Goal: Transaction & Acquisition: Purchase product/service

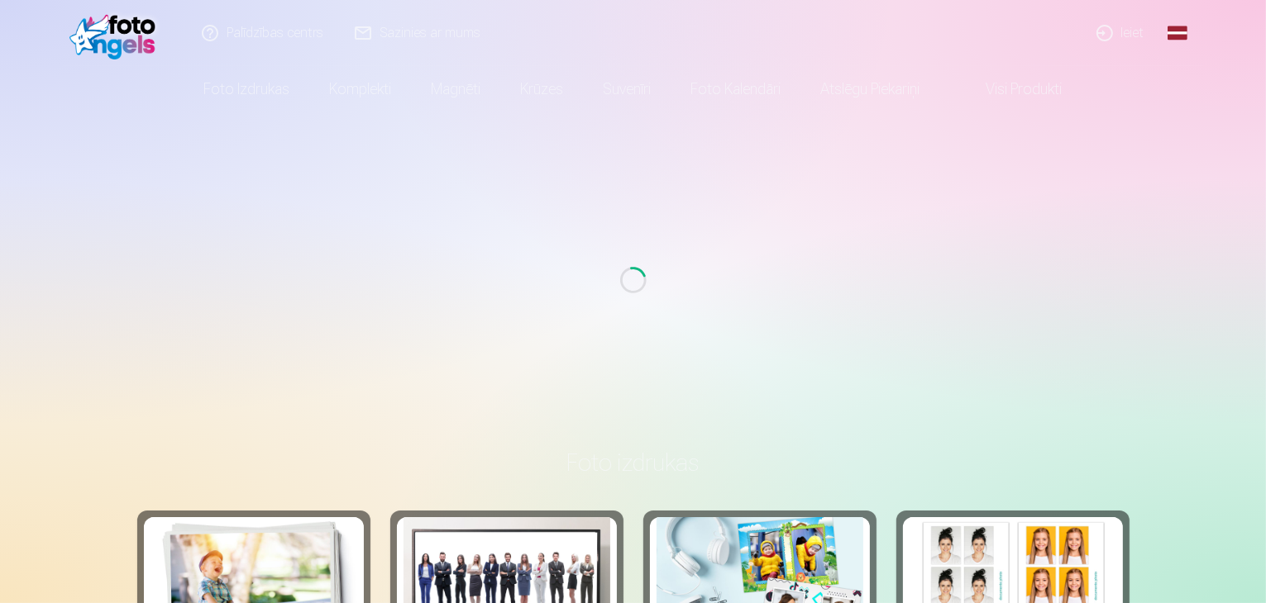
drag, startPoint x: 0, startPoint y: 0, endPoint x: 51, endPoint y: 480, distance: 483.0
click at [1108, 26] on link "Ieiet" at bounding box center [1120, 33] width 79 height 66
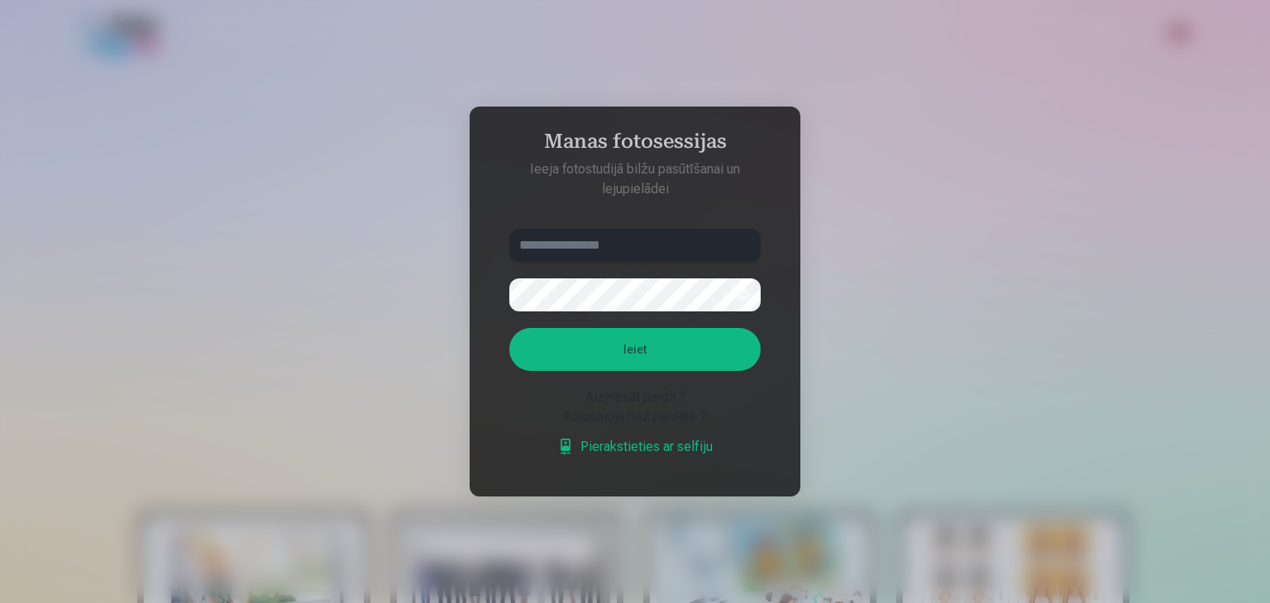
paste input "**********"
type input "**********"
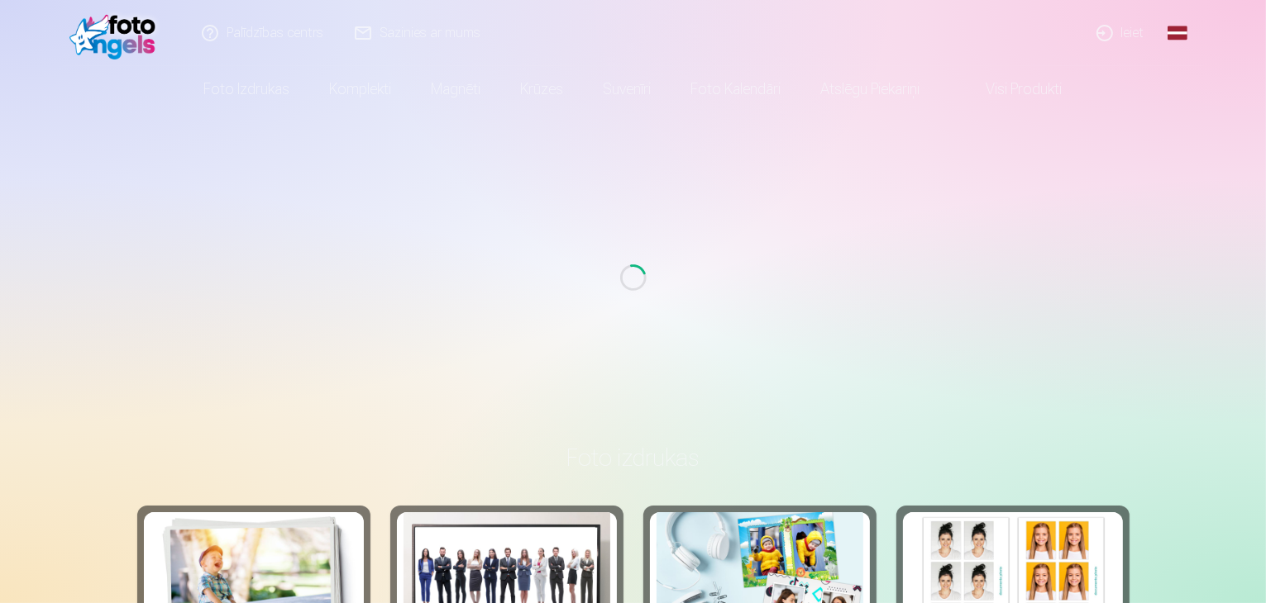
click at [1120, 27] on link "Ieiet" at bounding box center [1120, 33] width 79 height 66
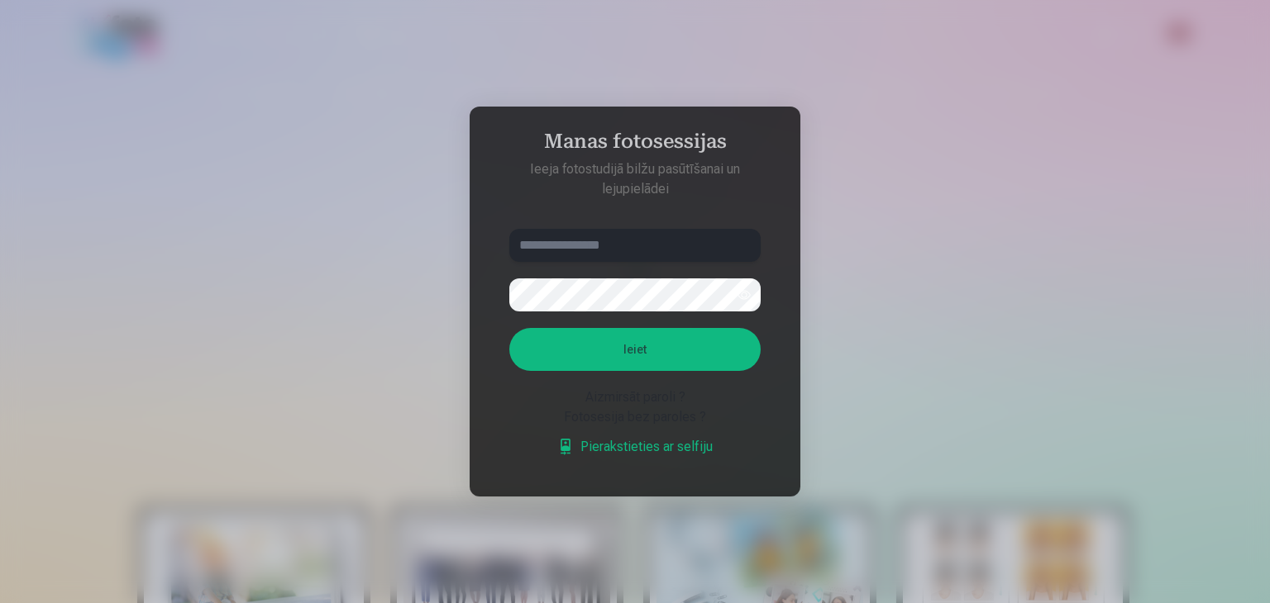
paste input "**********"
type input "**********"
click at [681, 349] on button "Ieiet" at bounding box center [634, 349] width 251 height 43
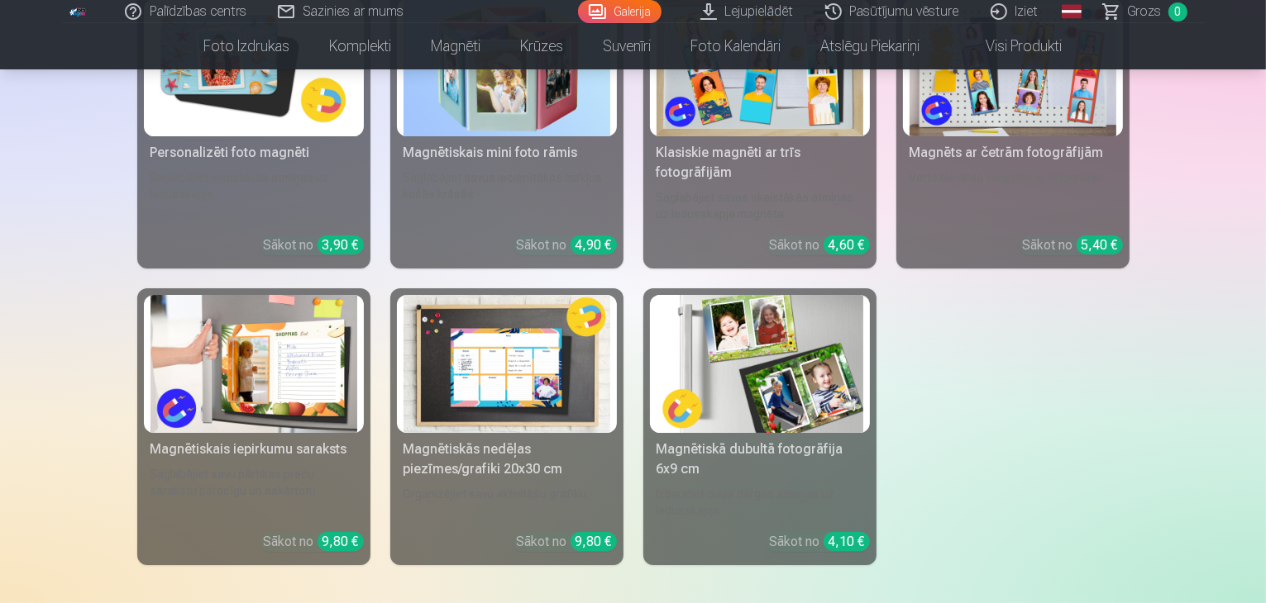
scroll to position [6366, 0]
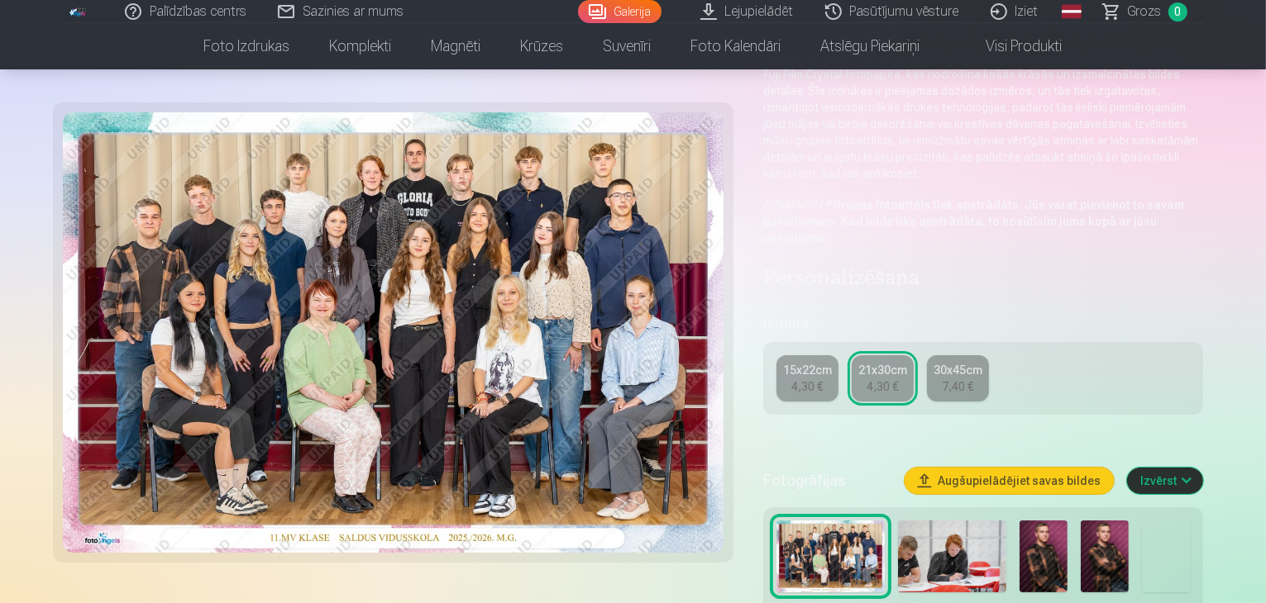
scroll to position [248, 0]
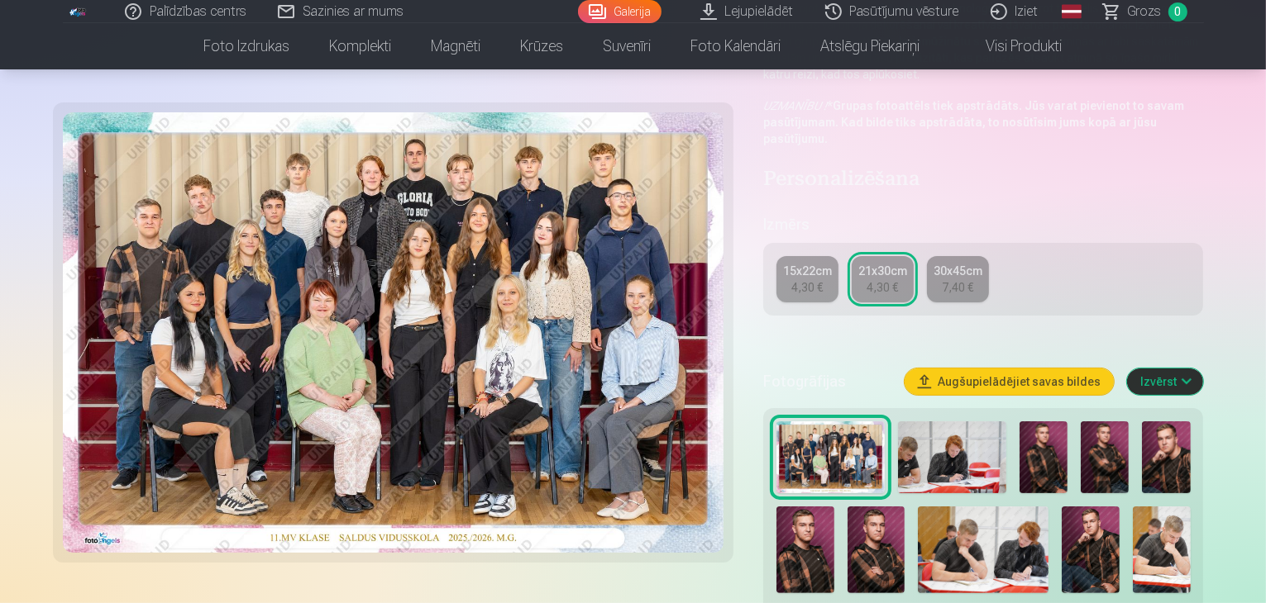
click at [832, 263] on div "15x22cm" at bounding box center [807, 271] width 49 height 17
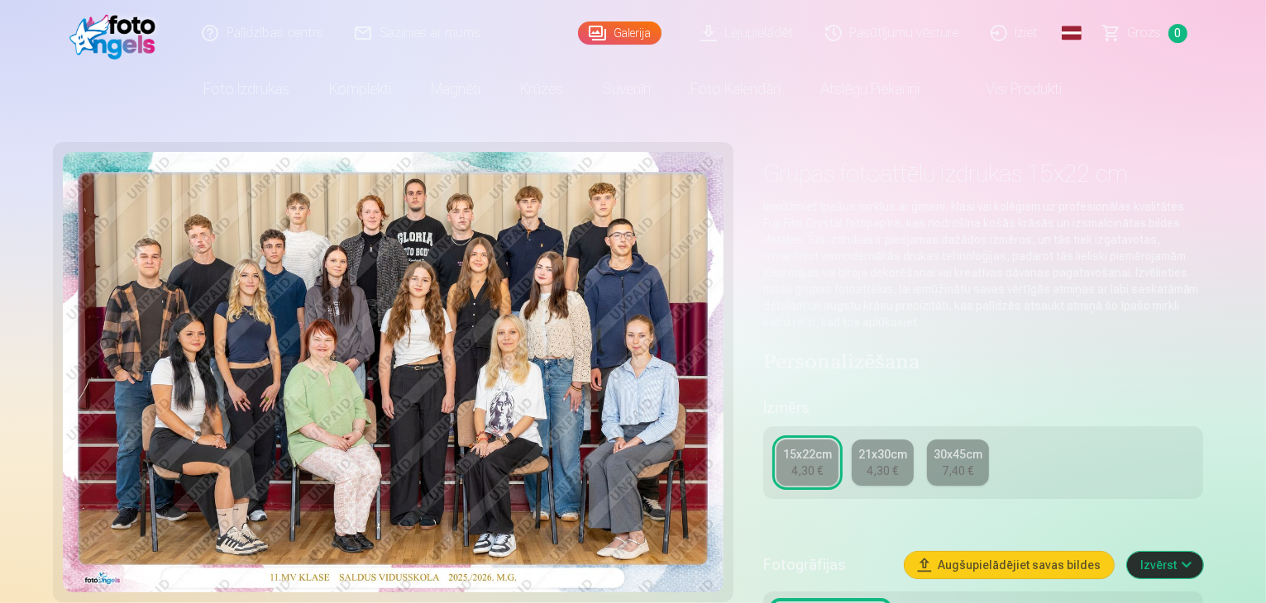
click at [898, 463] on div "4,30 €" at bounding box center [881, 471] width 31 height 17
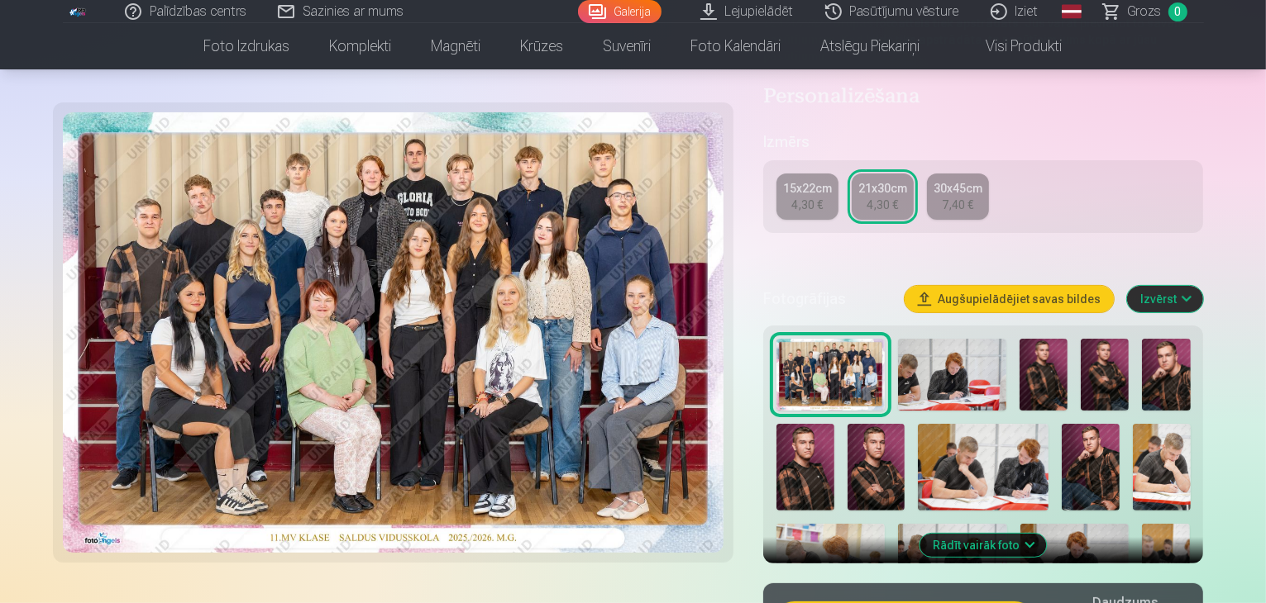
scroll to position [496, 0]
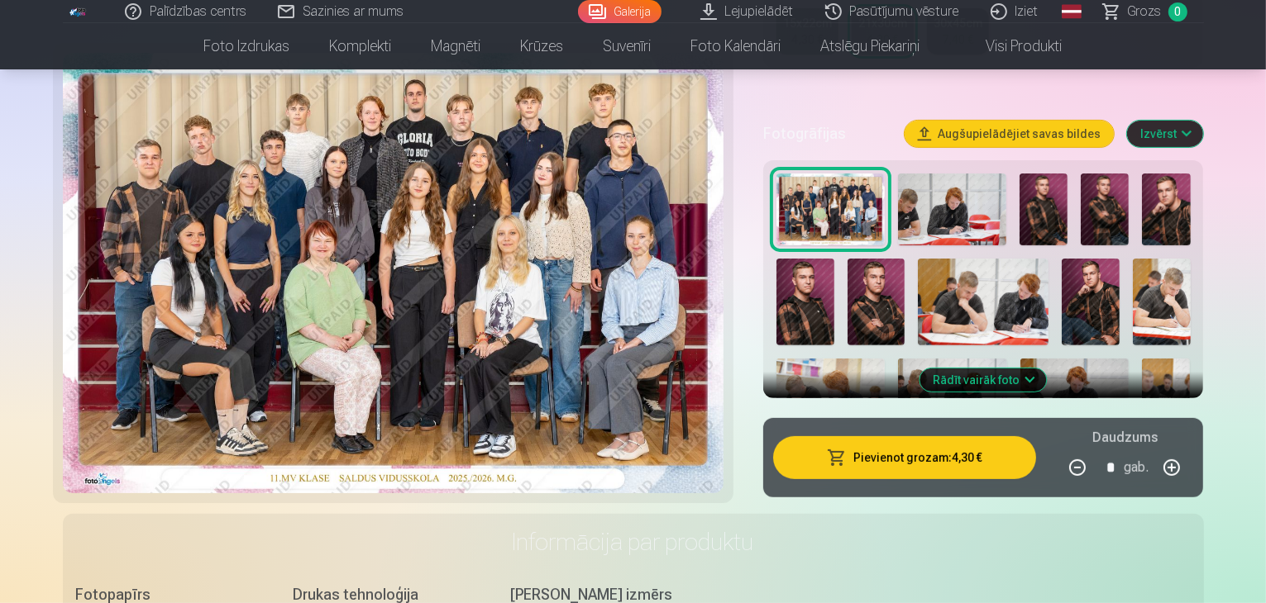
click at [932, 436] on button "Pievienot grozam : 4,30 €" at bounding box center [905, 457] width 264 height 43
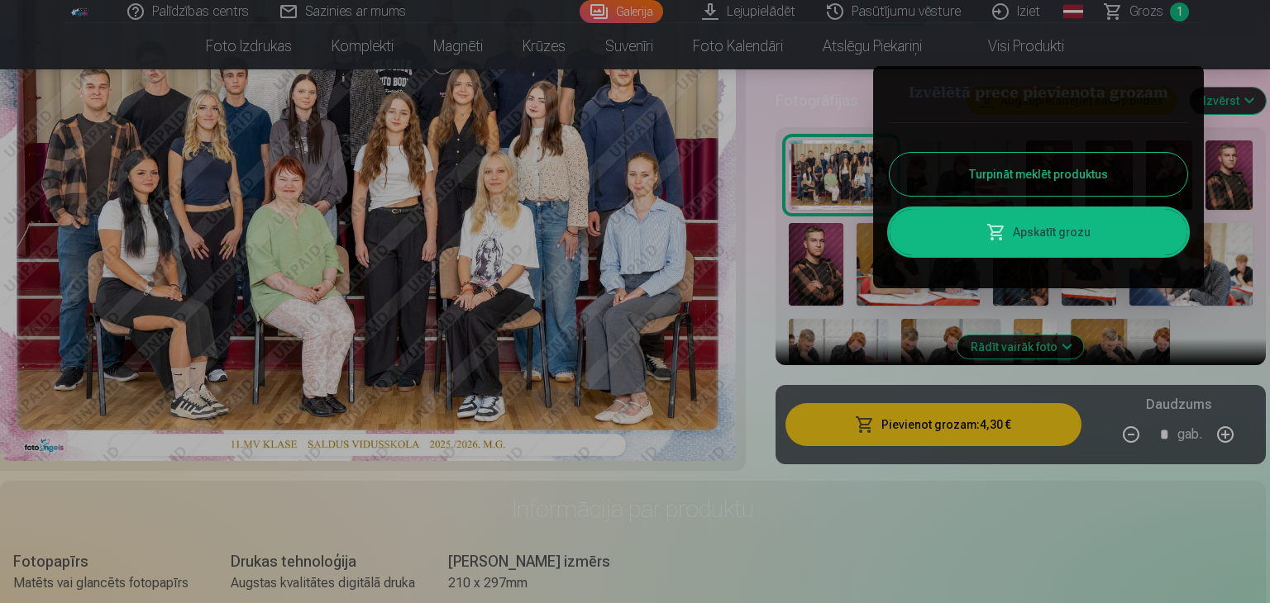
click at [941, 172] on button "Turpināt meklēt produktus" at bounding box center [1039, 174] width 298 height 43
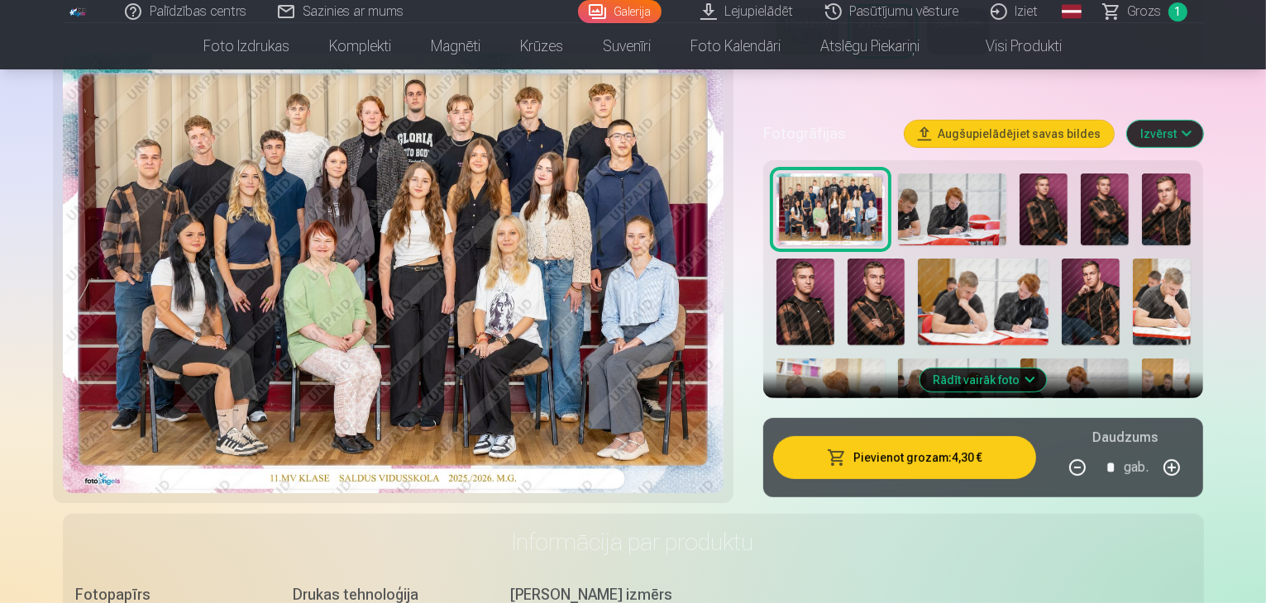
click at [966, 186] on img at bounding box center [952, 210] width 108 height 72
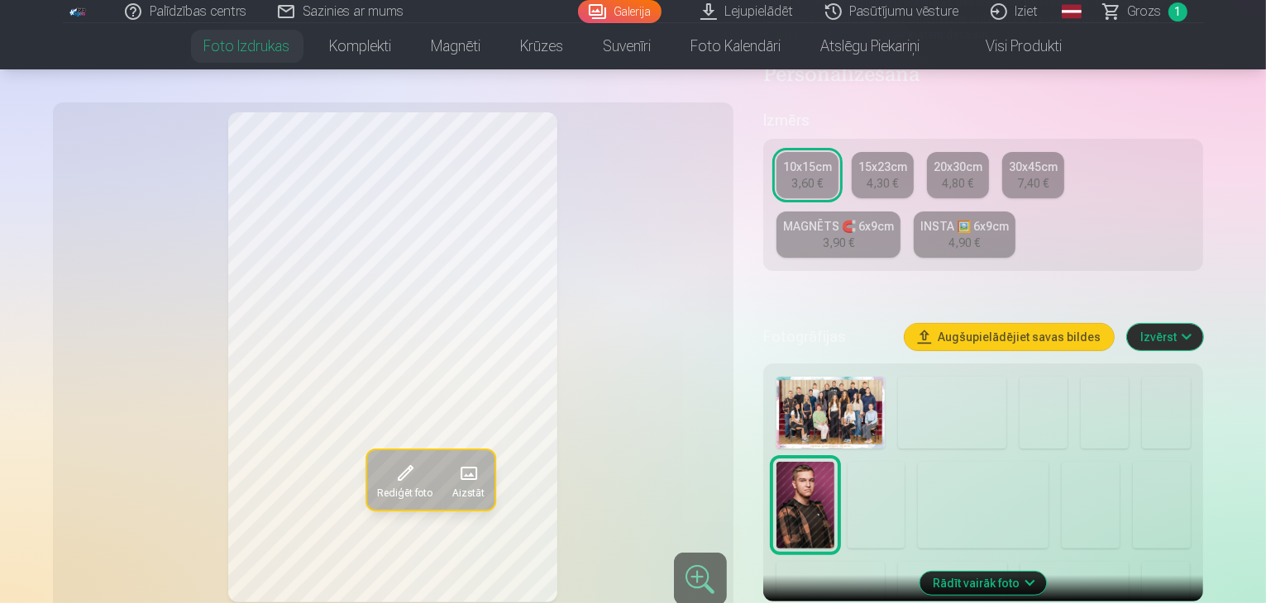
scroll to position [331, 0]
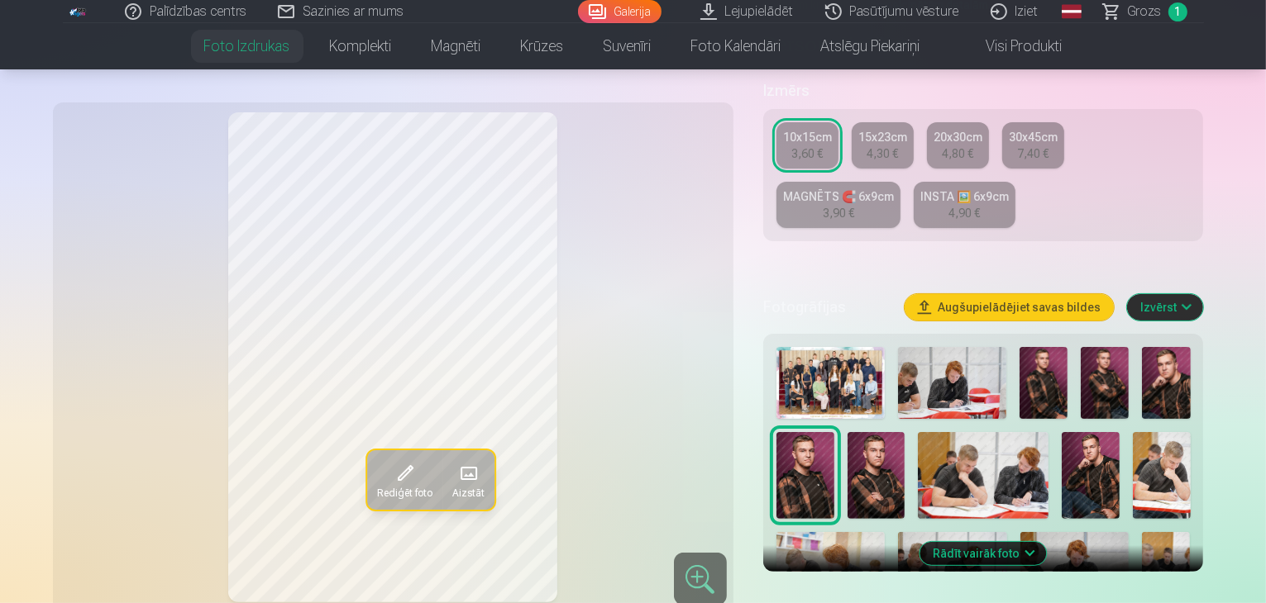
click at [376, 490] on span "Rediģēt foto" at bounding box center [403, 493] width 55 height 13
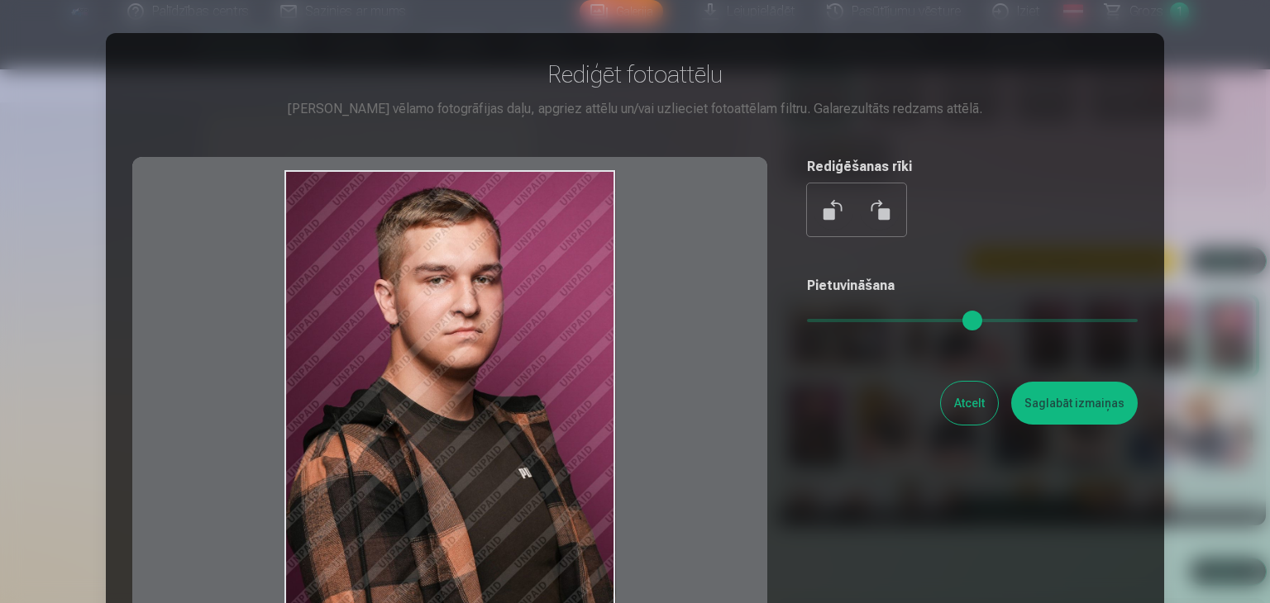
drag, startPoint x: 497, startPoint y: 174, endPoint x: 527, endPoint y: 189, distance: 34.4
click at [526, 189] on div at bounding box center [449, 416] width 635 height 519
drag, startPoint x: 610, startPoint y: 262, endPoint x: 562, endPoint y: 262, distance: 47.9
click at [565, 262] on div at bounding box center [449, 416] width 635 height 519
drag, startPoint x: 553, startPoint y: 265, endPoint x: 603, endPoint y: 270, distance: 49.8
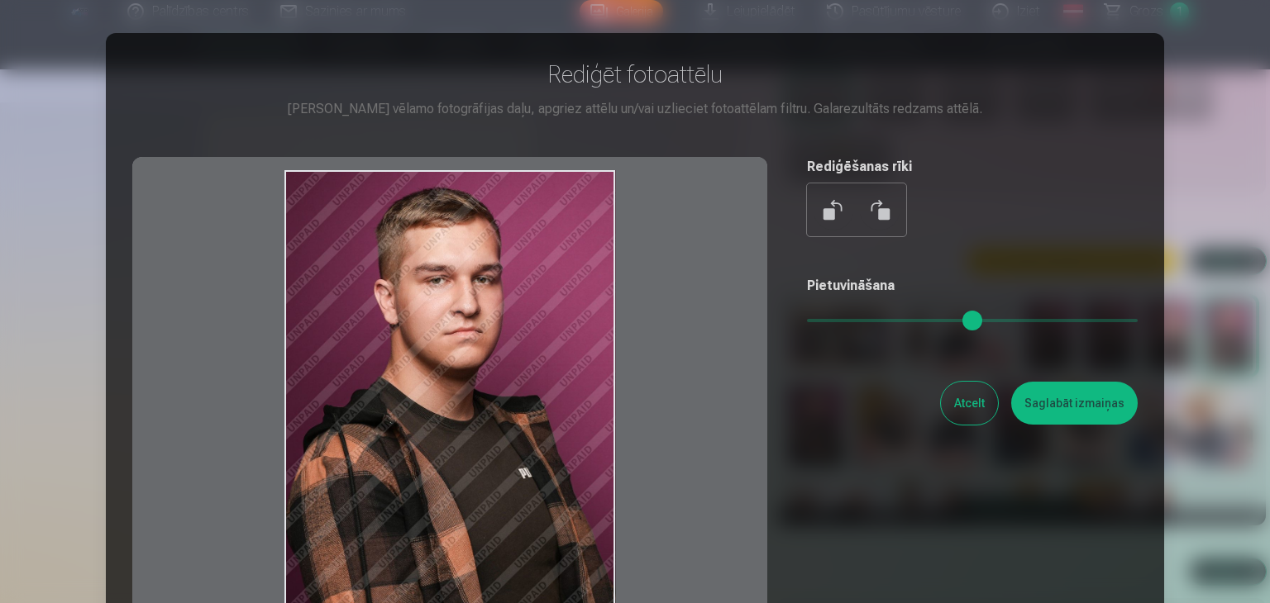
click at [603, 270] on div at bounding box center [449, 416] width 635 height 519
drag, startPoint x: 613, startPoint y: 308, endPoint x: 594, endPoint y: 307, distance: 18.3
click at [594, 307] on div at bounding box center [449, 416] width 635 height 519
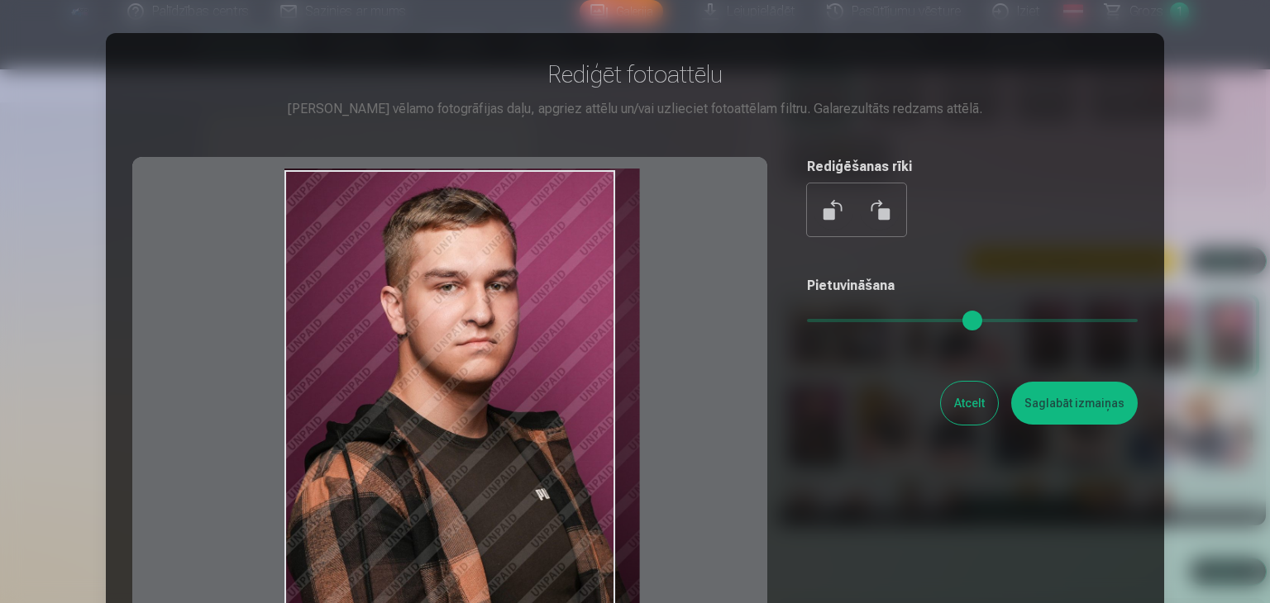
drag, startPoint x: 822, startPoint y: 316, endPoint x: 852, endPoint y: 317, distance: 30.6
click at [852, 319] on input "range" at bounding box center [972, 320] width 331 height 3
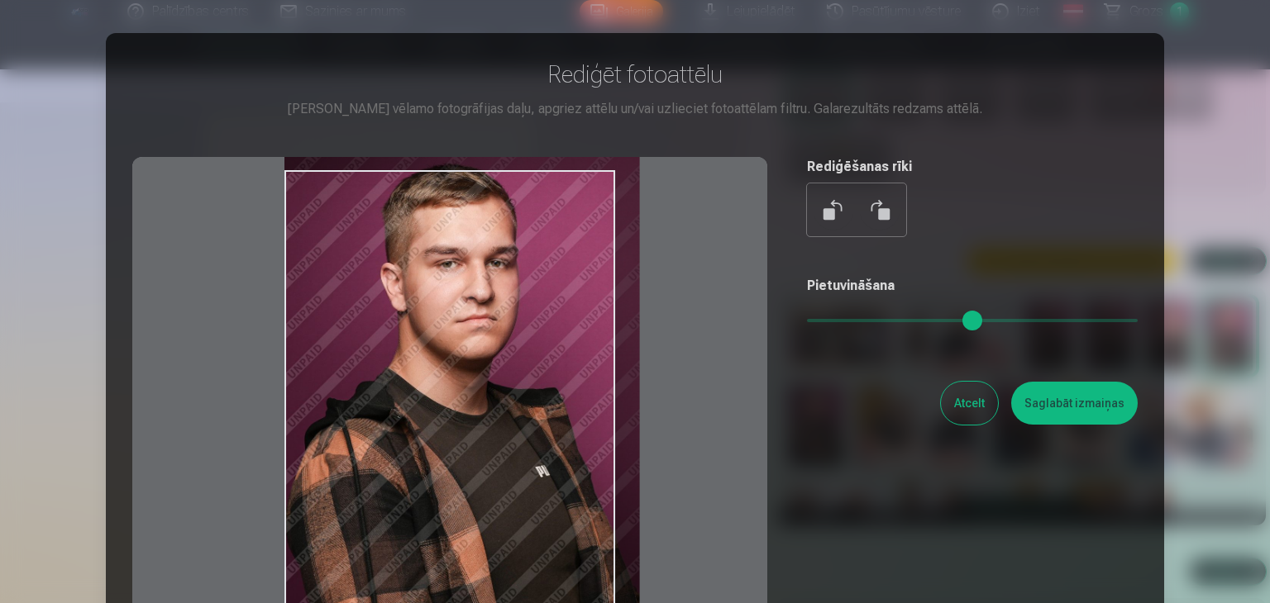
drag, startPoint x: 569, startPoint y: 335, endPoint x: 608, endPoint y: 312, distance: 45.2
click at [608, 312] on div at bounding box center [449, 416] width 635 height 519
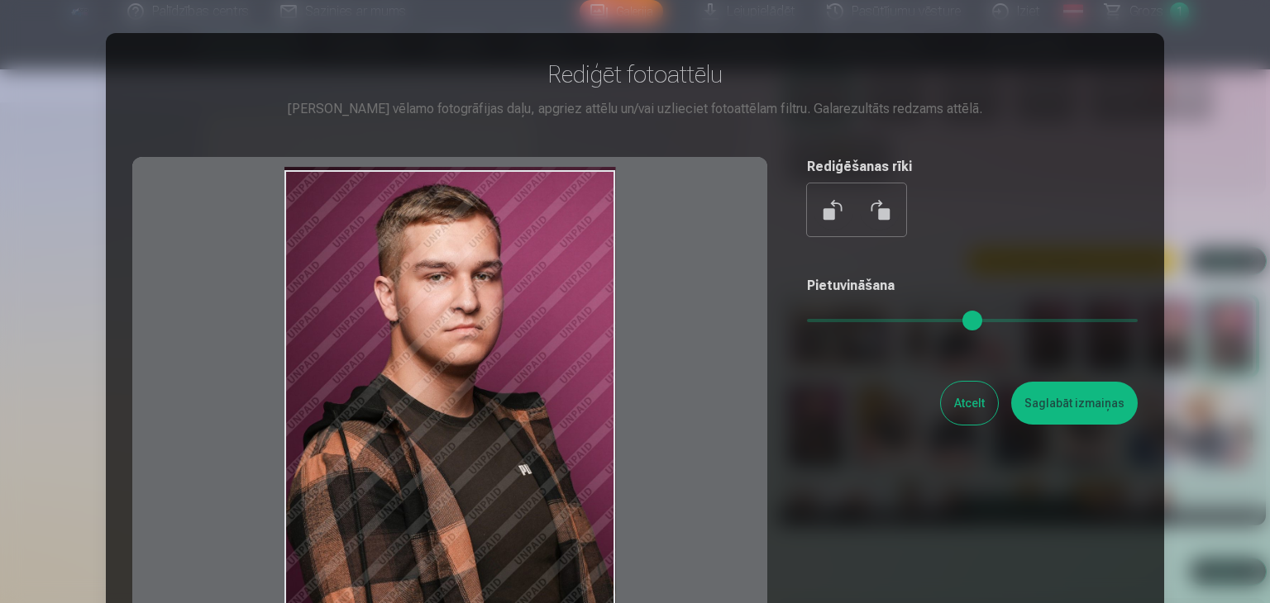
drag, startPoint x: 851, startPoint y: 318, endPoint x: 696, endPoint y: 316, distance: 154.6
type input "*"
click at [807, 319] on input "range" at bounding box center [972, 320] width 331 height 3
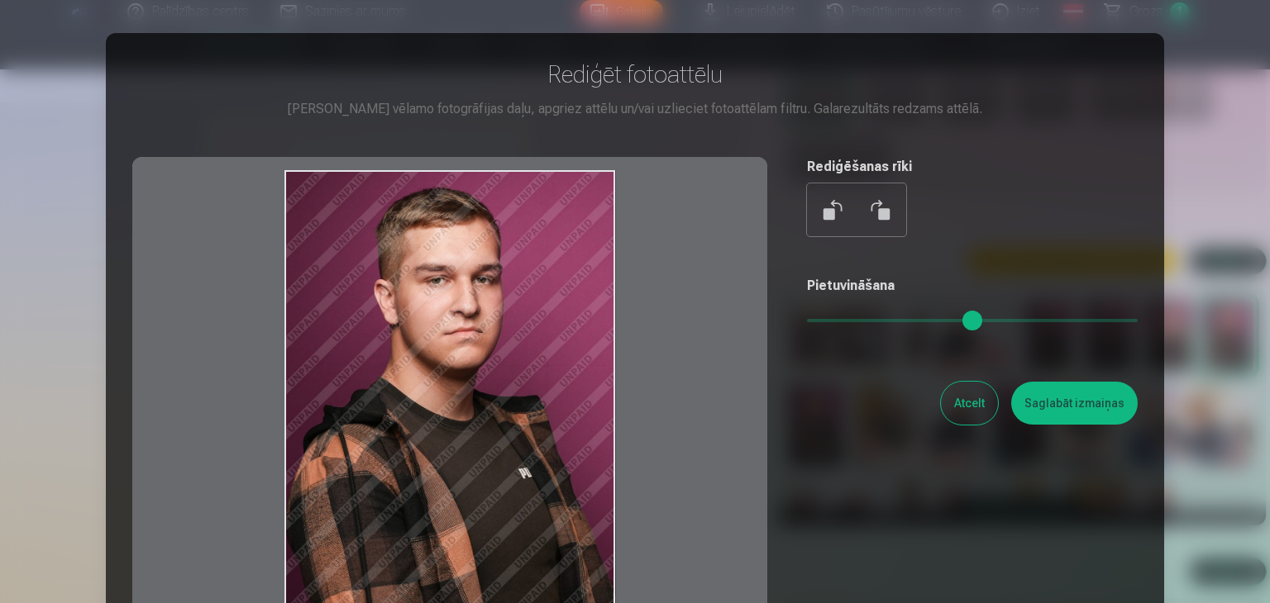
drag, startPoint x: 565, startPoint y: 341, endPoint x: 564, endPoint y: 365, distance: 23.2
click at [564, 365] on div at bounding box center [449, 416] width 635 height 519
click at [972, 413] on button "Atcelt" at bounding box center [969, 403] width 57 height 43
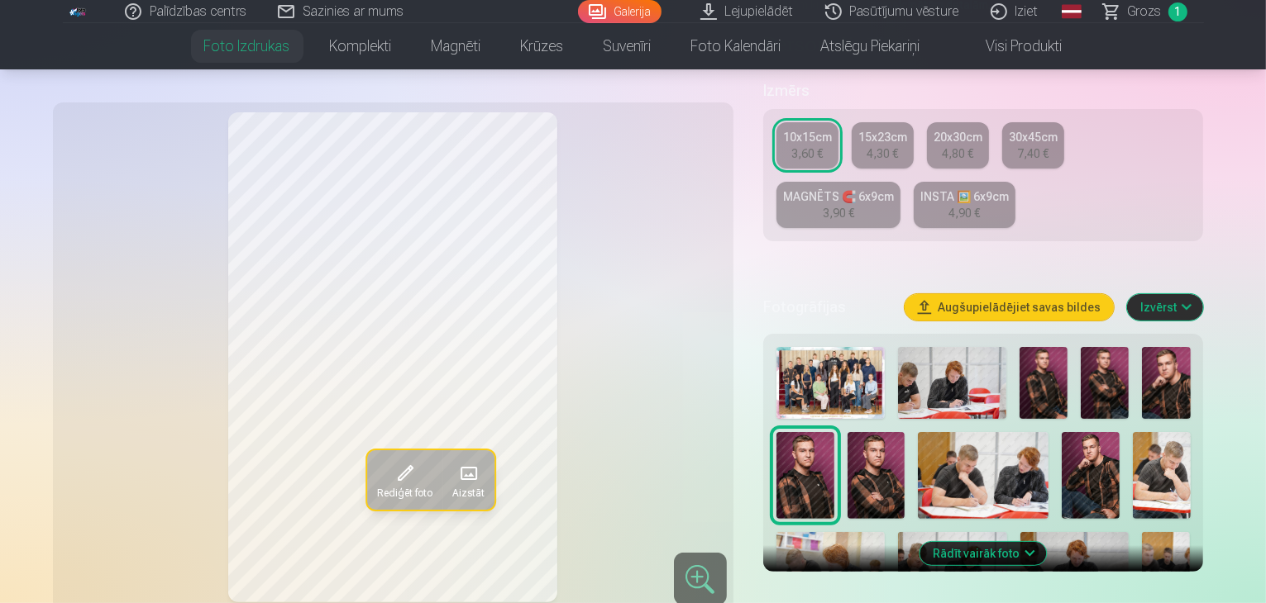
click at [1061, 432] on img at bounding box center [1090, 475] width 58 height 87
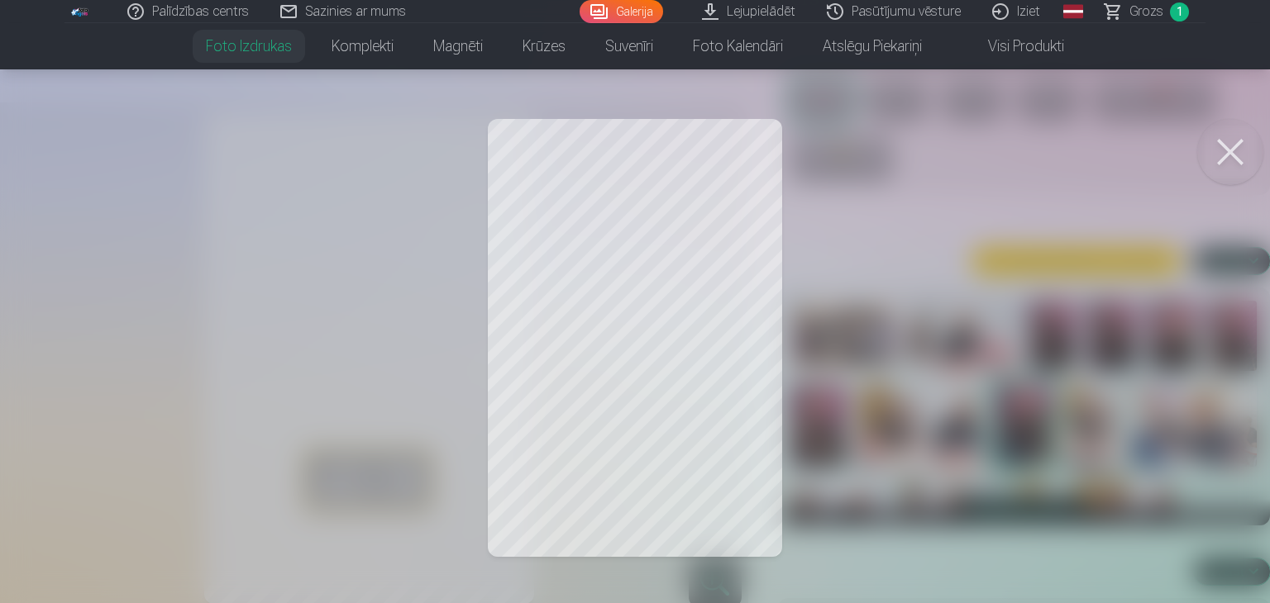
click at [1243, 162] on button at bounding box center [1230, 152] width 66 height 66
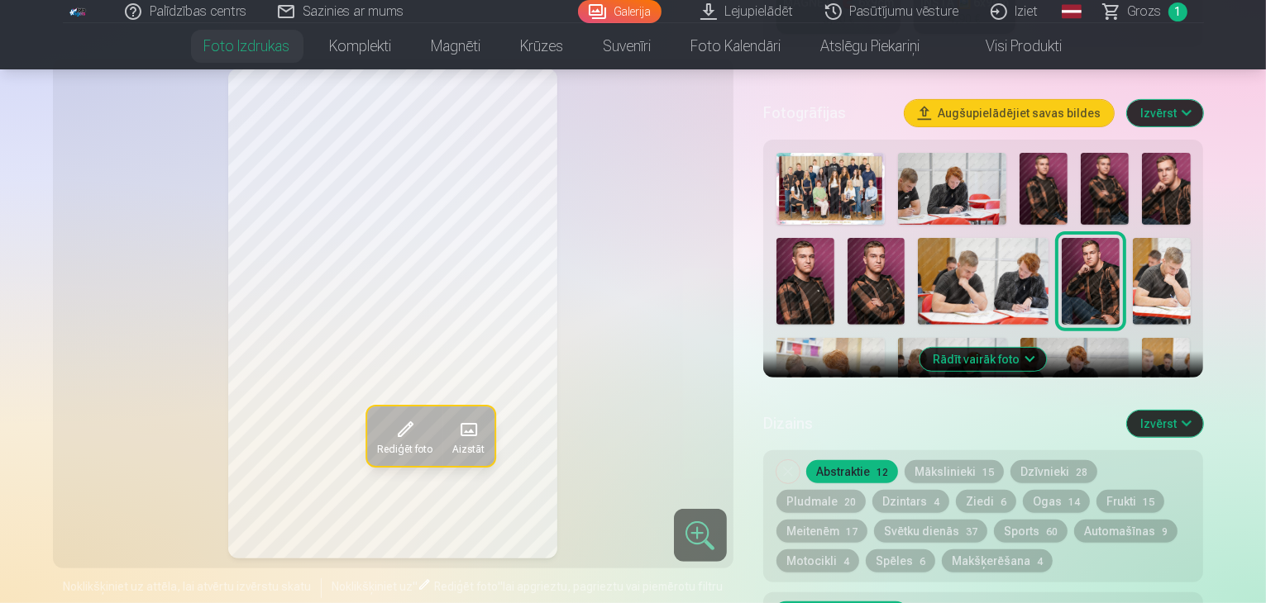
scroll to position [496, 0]
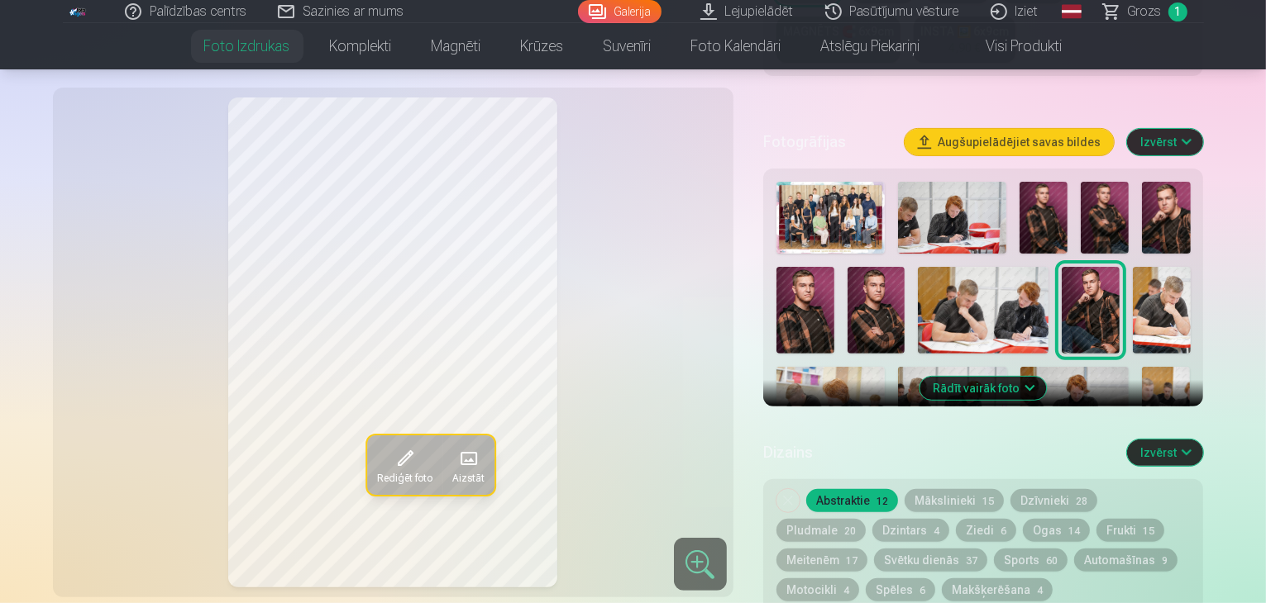
click at [1114, 182] on img at bounding box center [1104, 218] width 48 height 72
click at [847, 274] on img at bounding box center [876, 310] width 58 height 87
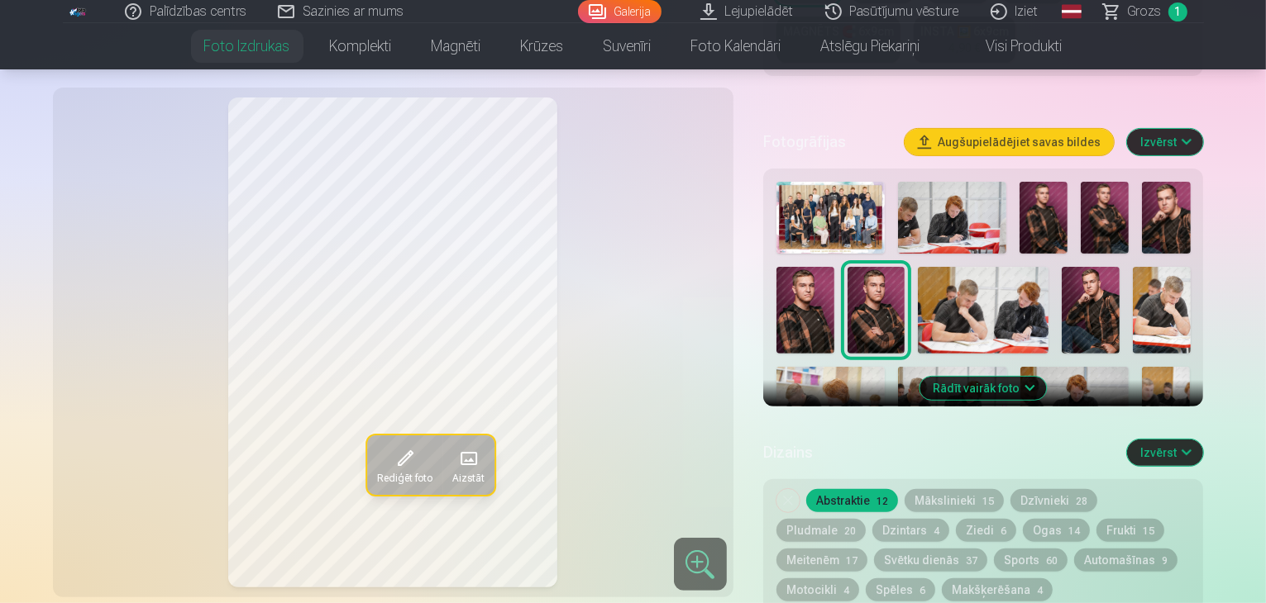
click at [834, 267] on img at bounding box center [805, 310] width 58 height 87
click at [1170, 188] on img at bounding box center [1166, 218] width 48 height 72
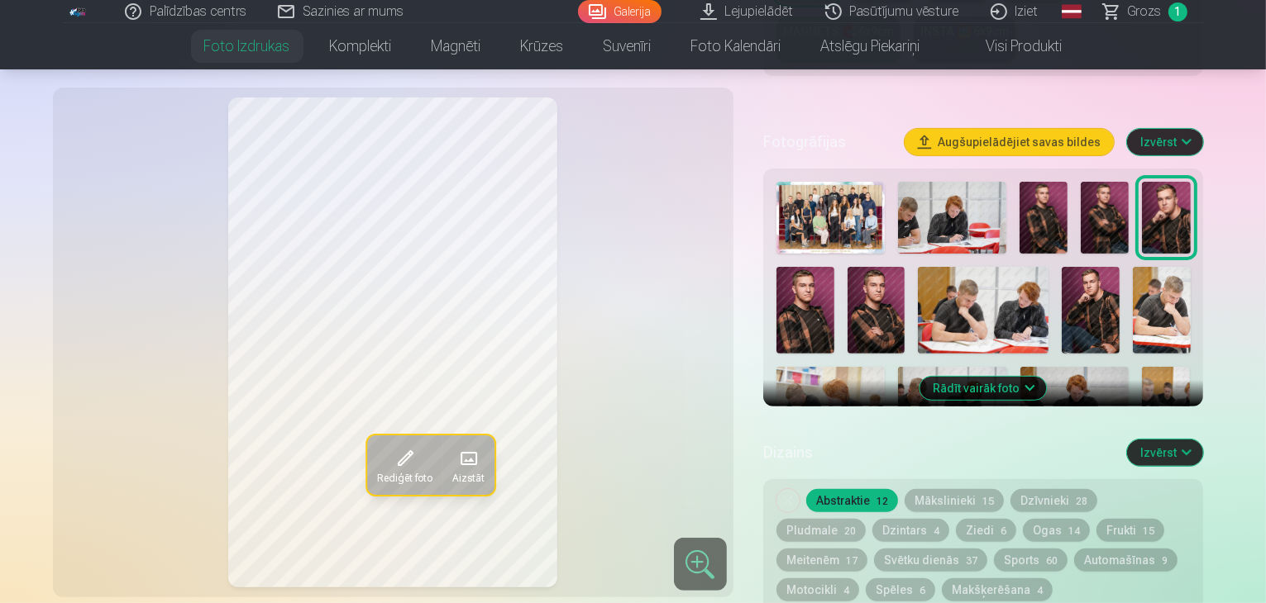
click at [1123, 188] on img at bounding box center [1104, 218] width 48 height 72
click at [1170, 188] on img at bounding box center [1166, 218] width 48 height 72
click at [847, 267] on img at bounding box center [876, 310] width 58 height 87
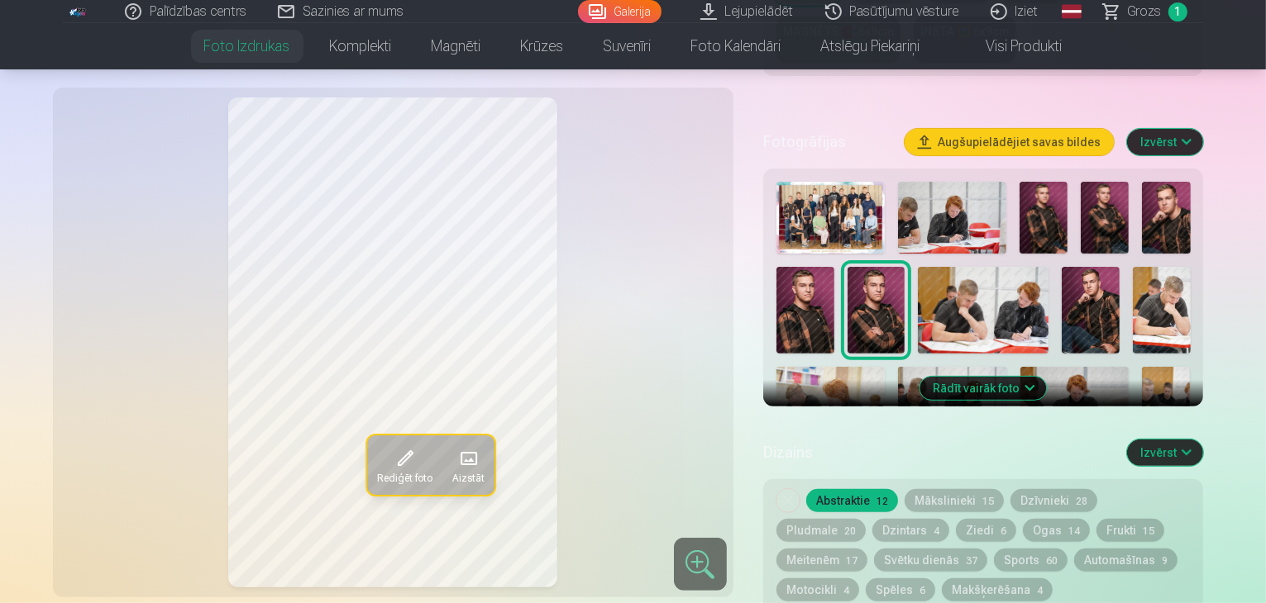
click at [1174, 183] on img at bounding box center [1166, 218] width 48 height 72
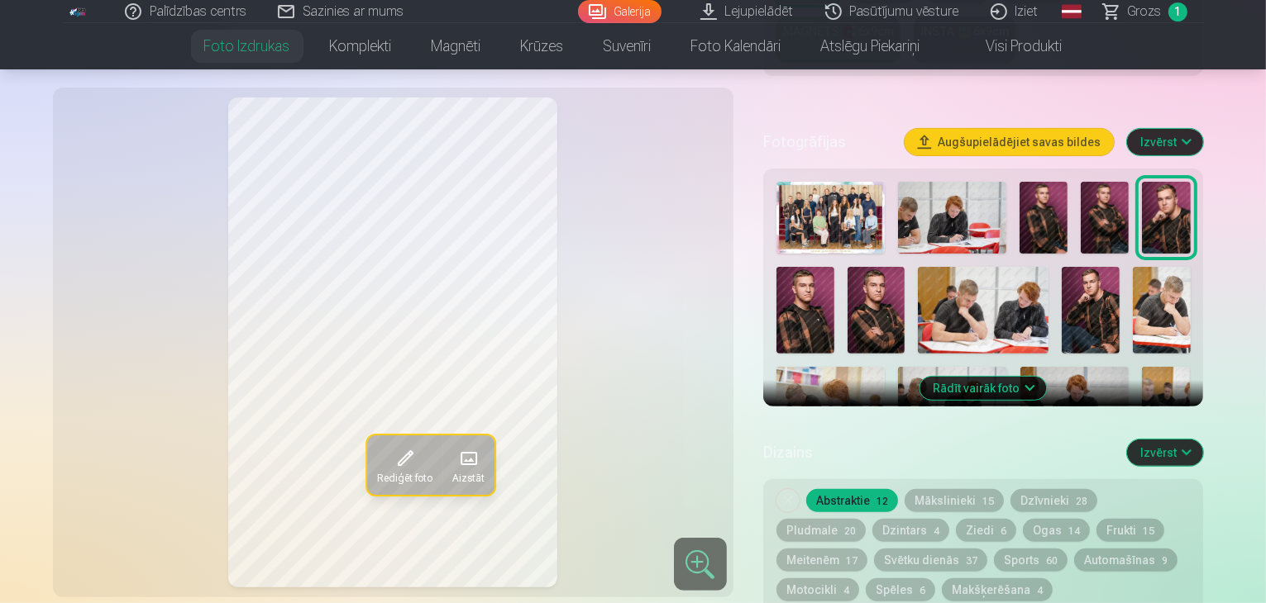
click at [847, 267] on img at bounding box center [876, 310] width 58 height 87
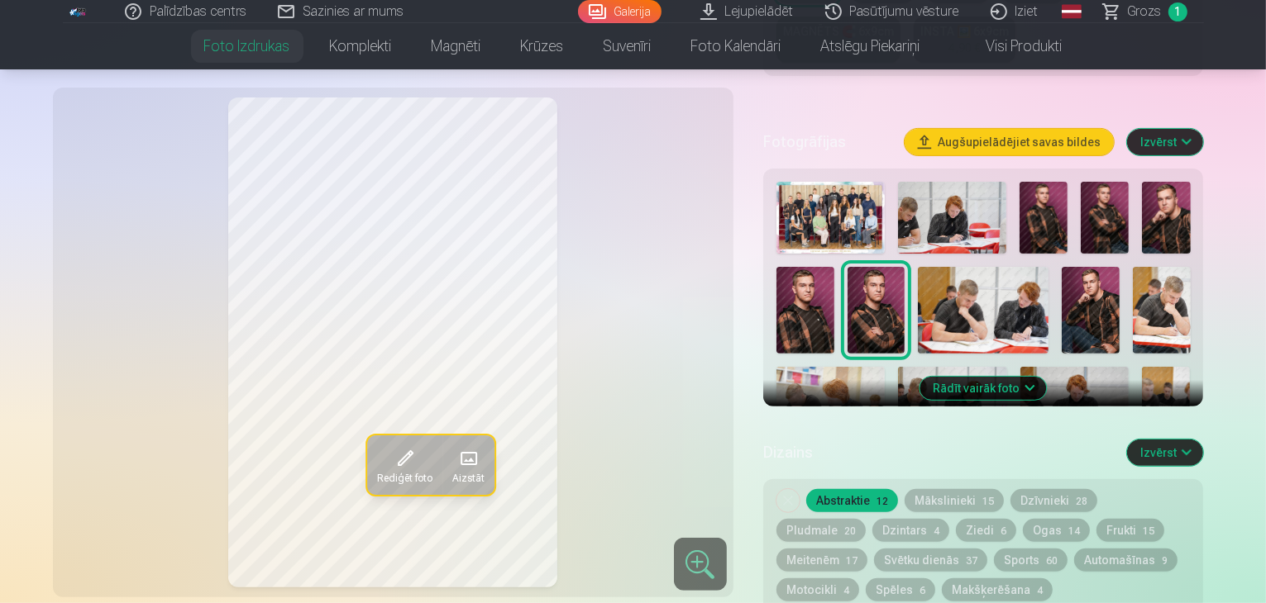
click at [1161, 182] on img at bounding box center [1166, 218] width 48 height 72
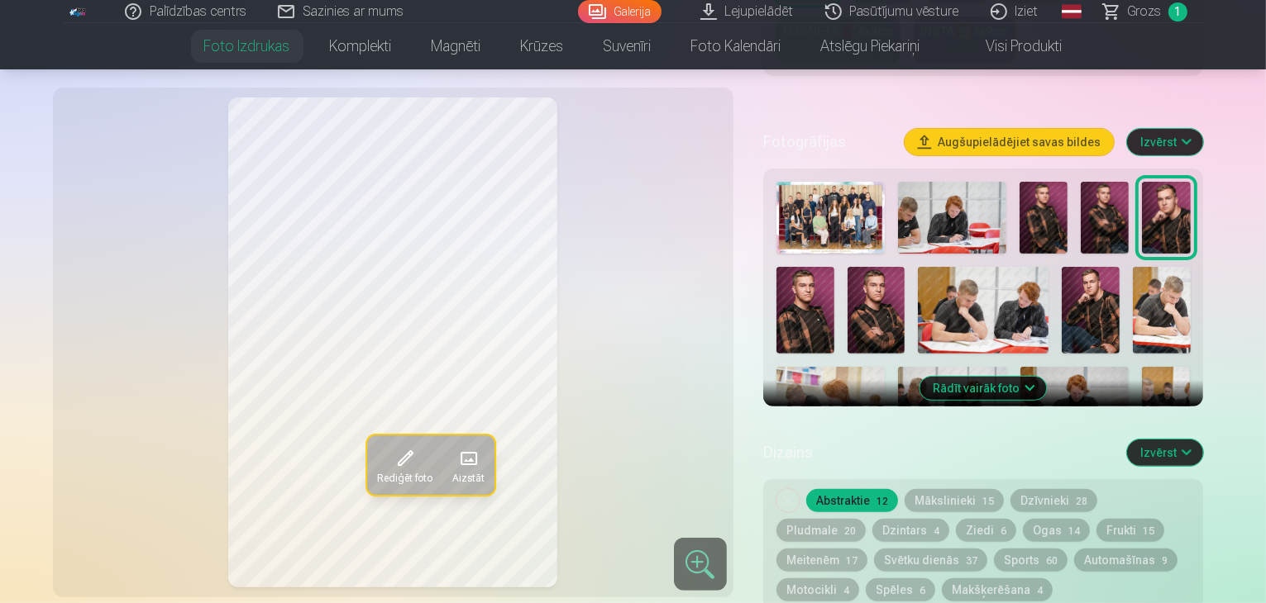
click at [847, 275] on img at bounding box center [876, 310] width 58 height 87
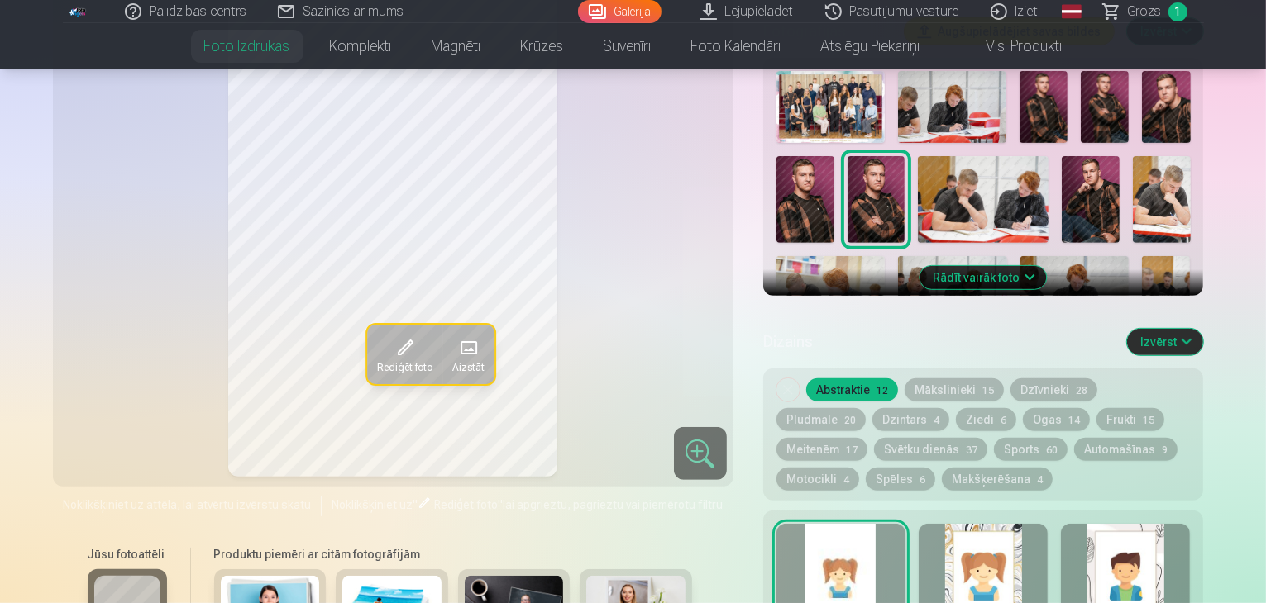
scroll to position [579, 0]
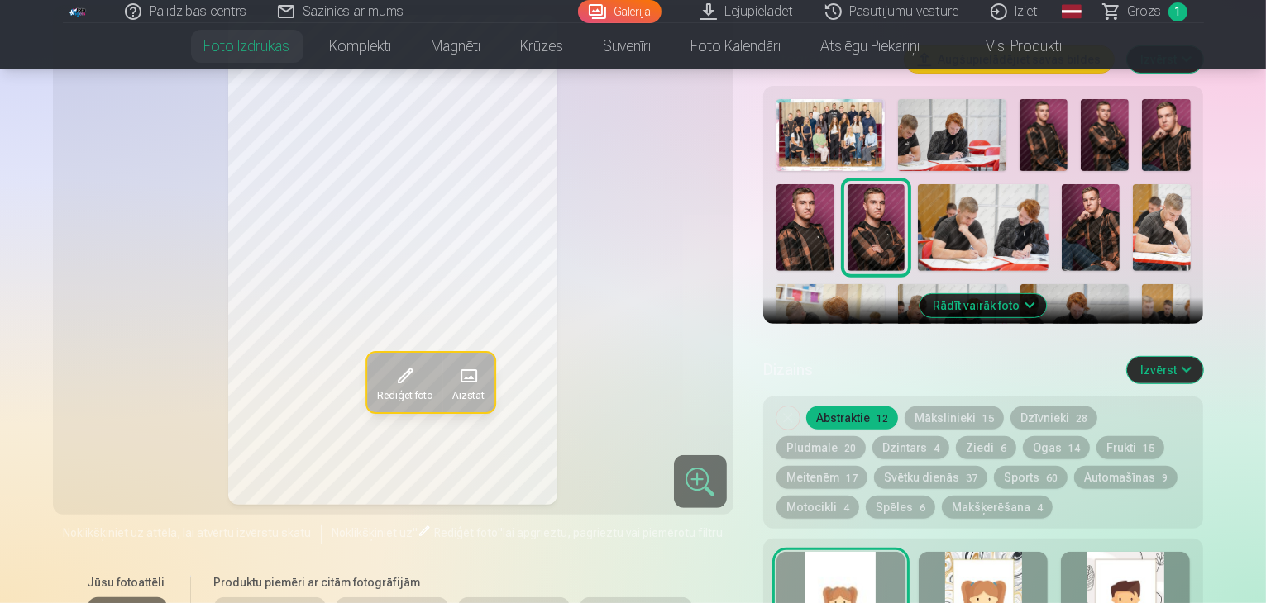
click at [959, 407] on button "Mākslinieki 15" at bounding box center [953, 418] width 99 height 23
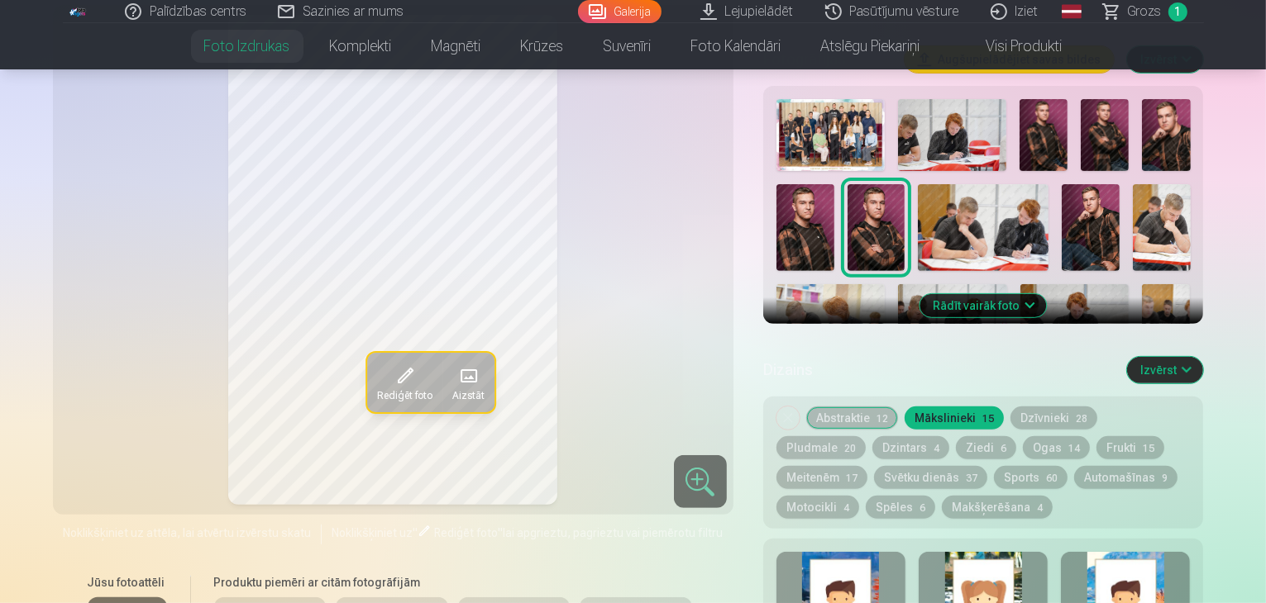
click at [873, 407] on button "Abstraktie 12" at bounding box center [852, 418] width 92 height 23
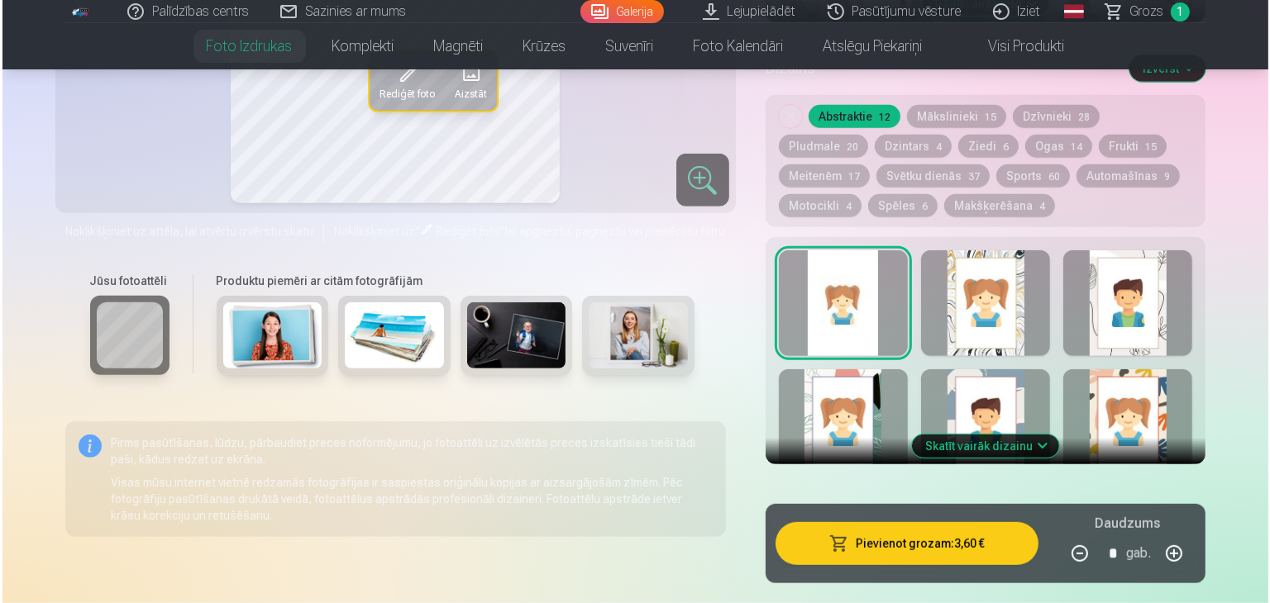
scroll to position [909, 0]
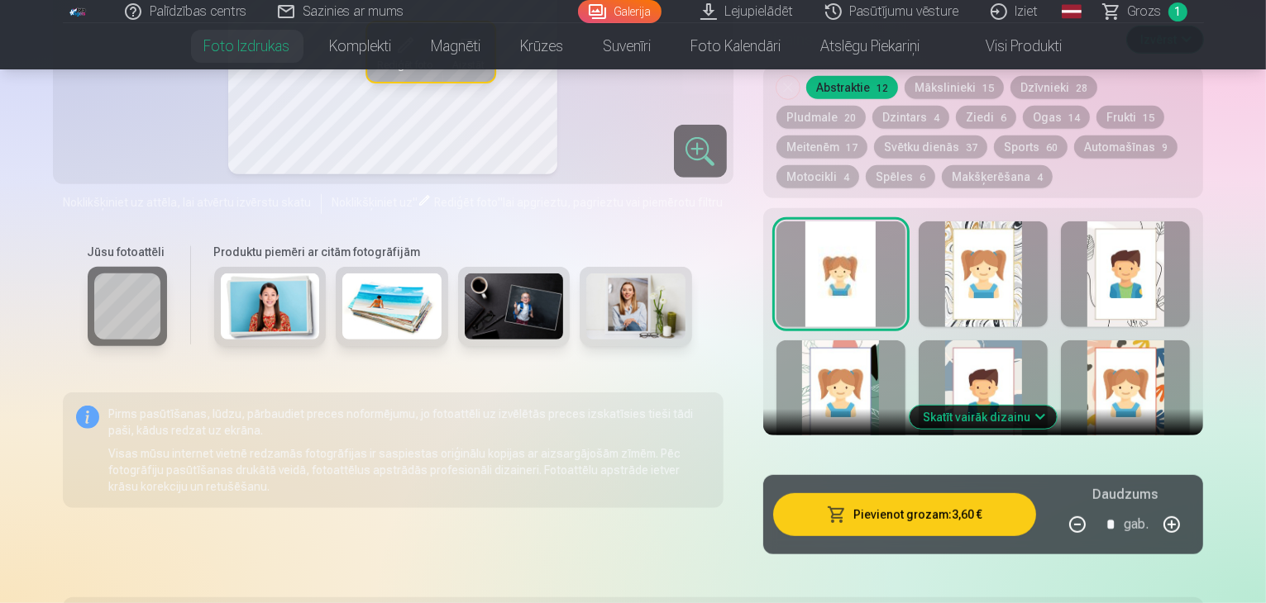
click at [981, 494] on button "Pievienot grozam : 3,60 €" at bounding box center [905, 515] width 264 height 43
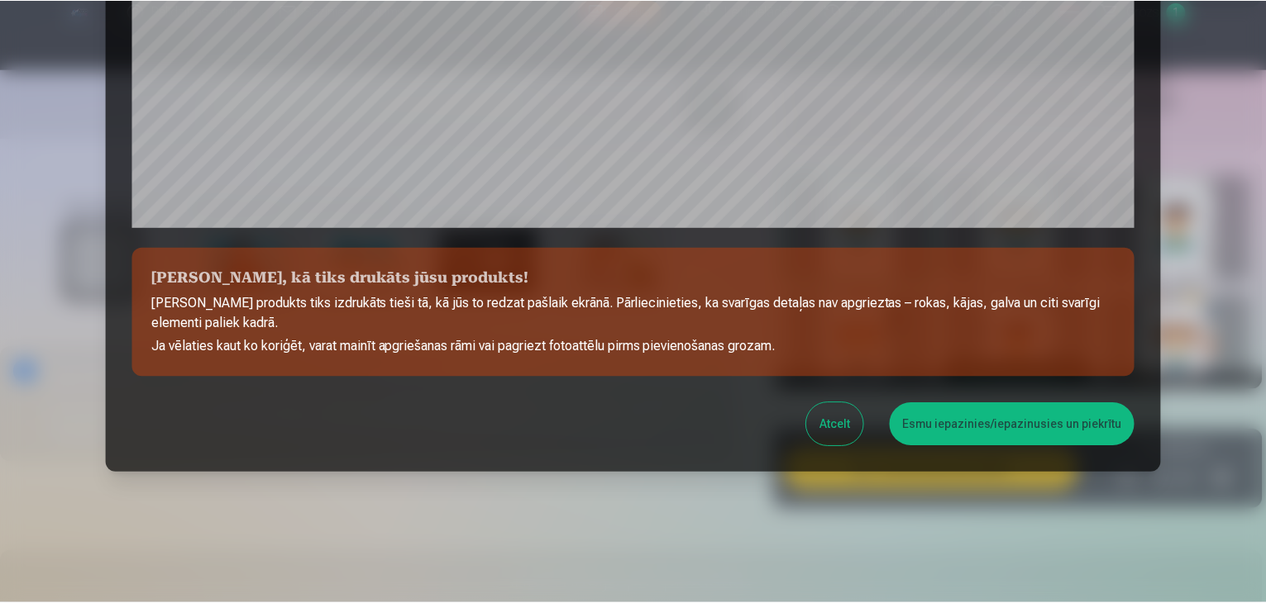
scroll to position [587, 0]
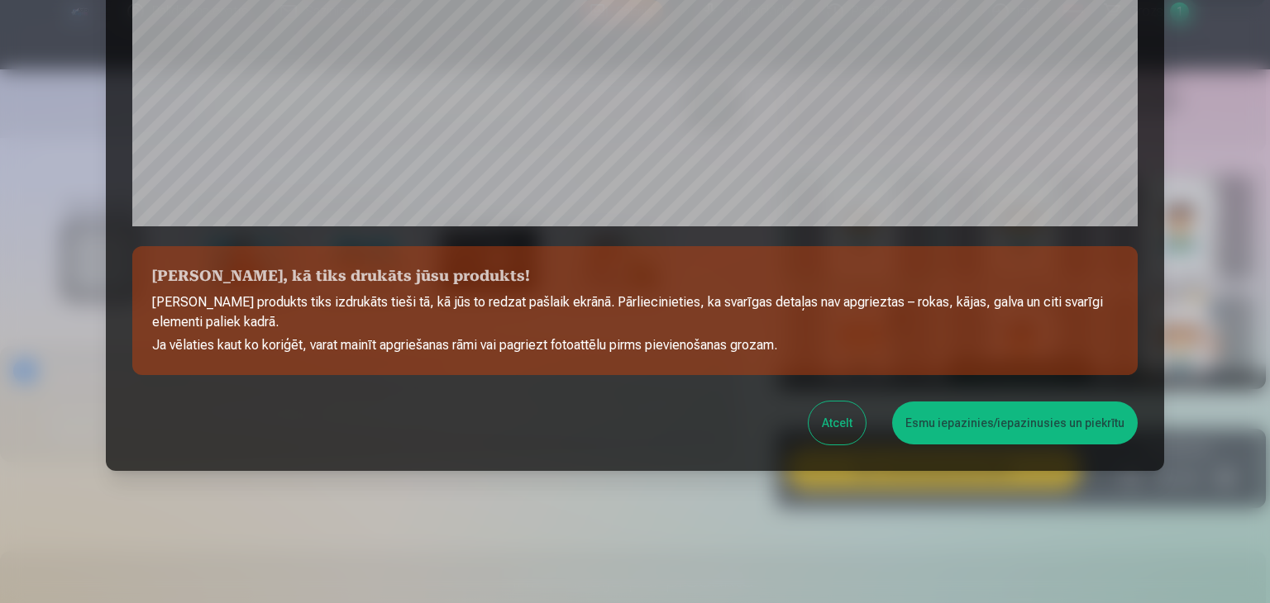
click at [961, 422] on button "Esmu iepazinies/iepazinusies un piekrītu" at bounding box center [1015, 423] width 246 height 43
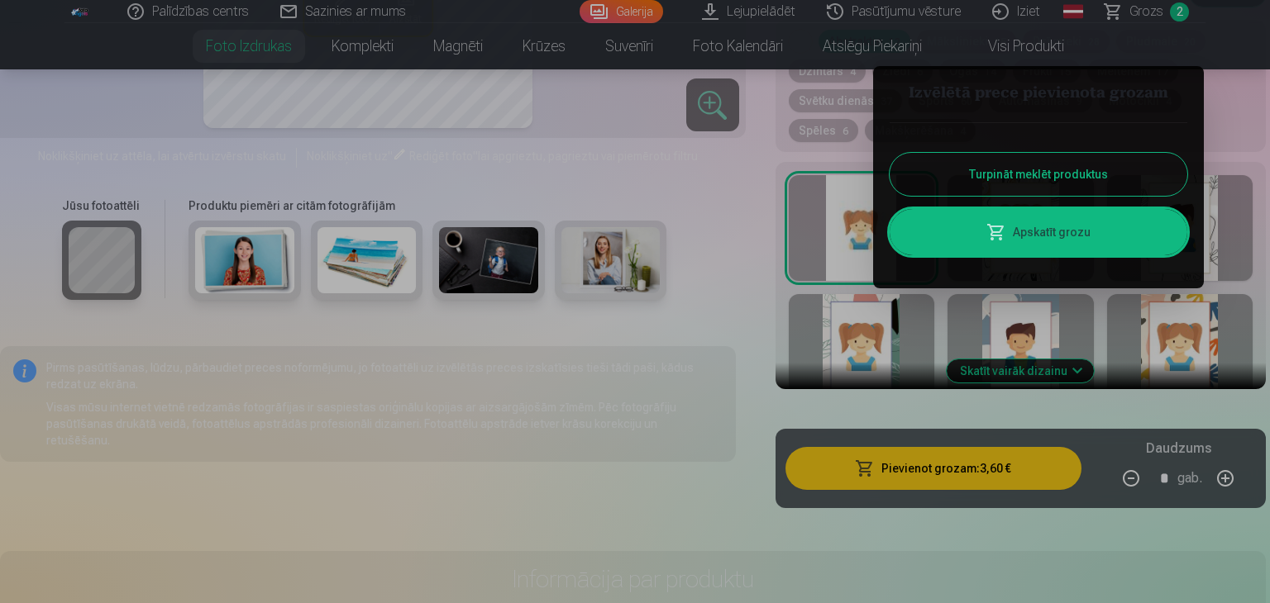
click at [958, 173] on button "Turpināt meklēt produktus" at bounding box center [1039, 174] width 298 height 43
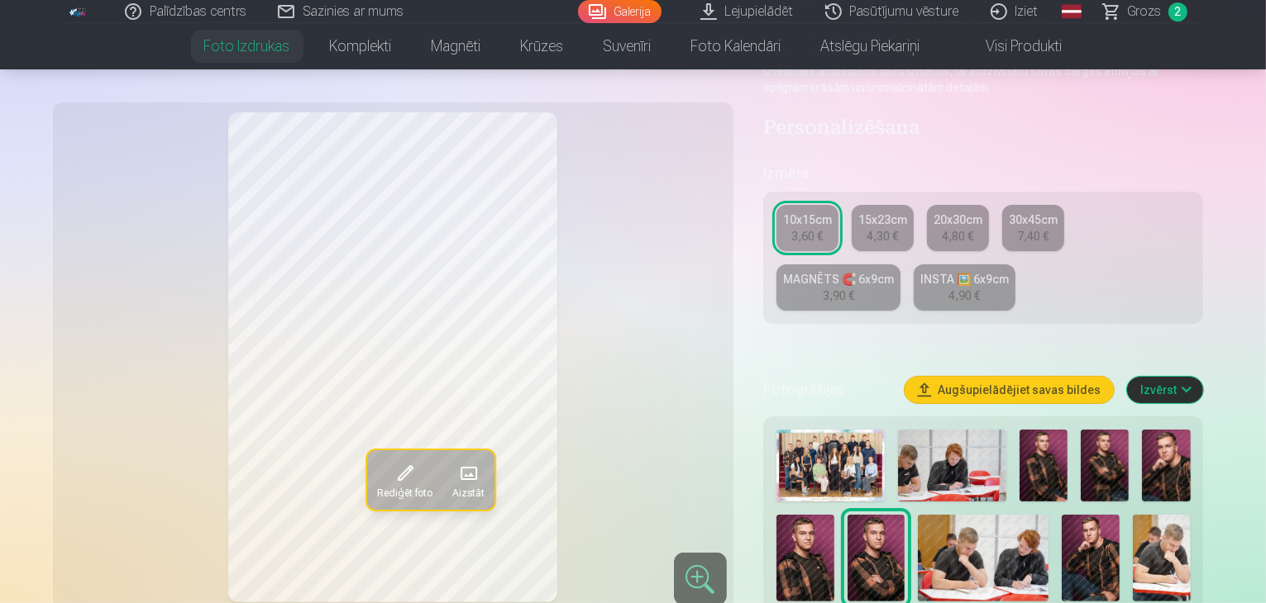
scroll to position [331, 0]
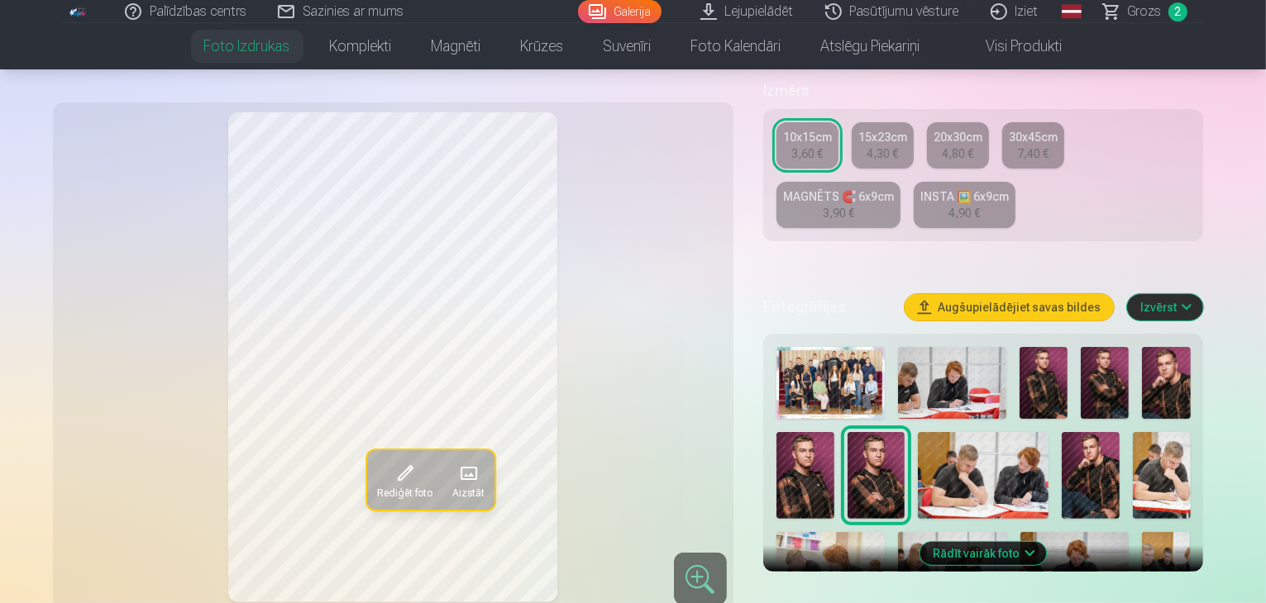
click at [1035, 542] on button "Rādīt vairāk foto" at bounding box center [983, 553] width 126 height 23
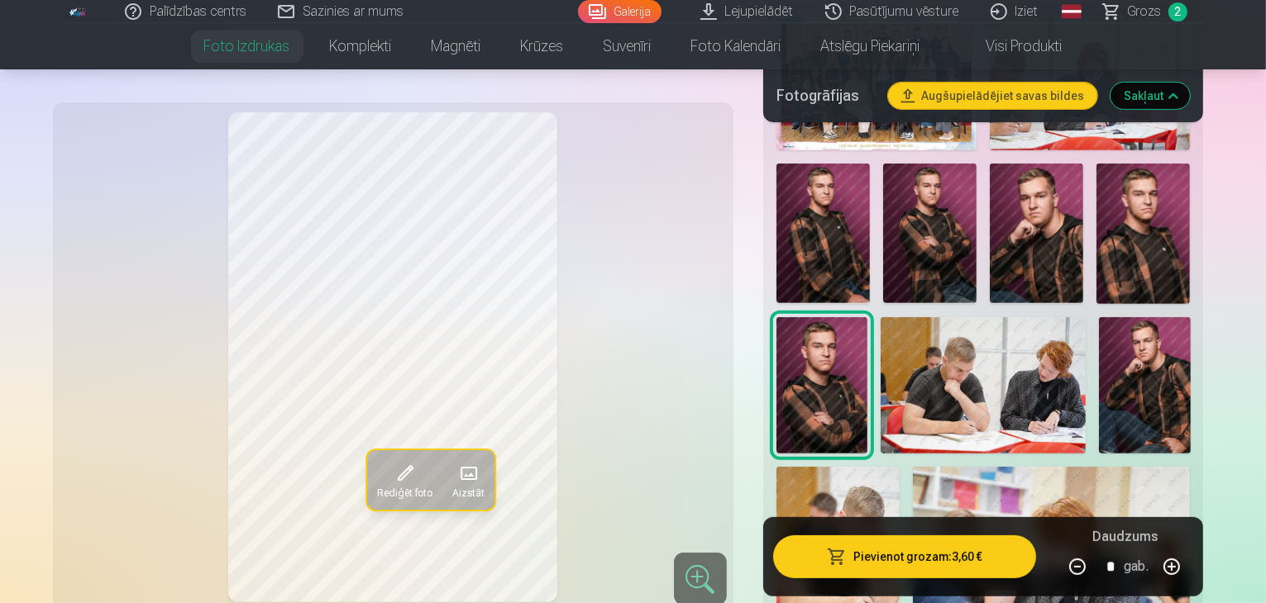
scroll to position [744, 0]
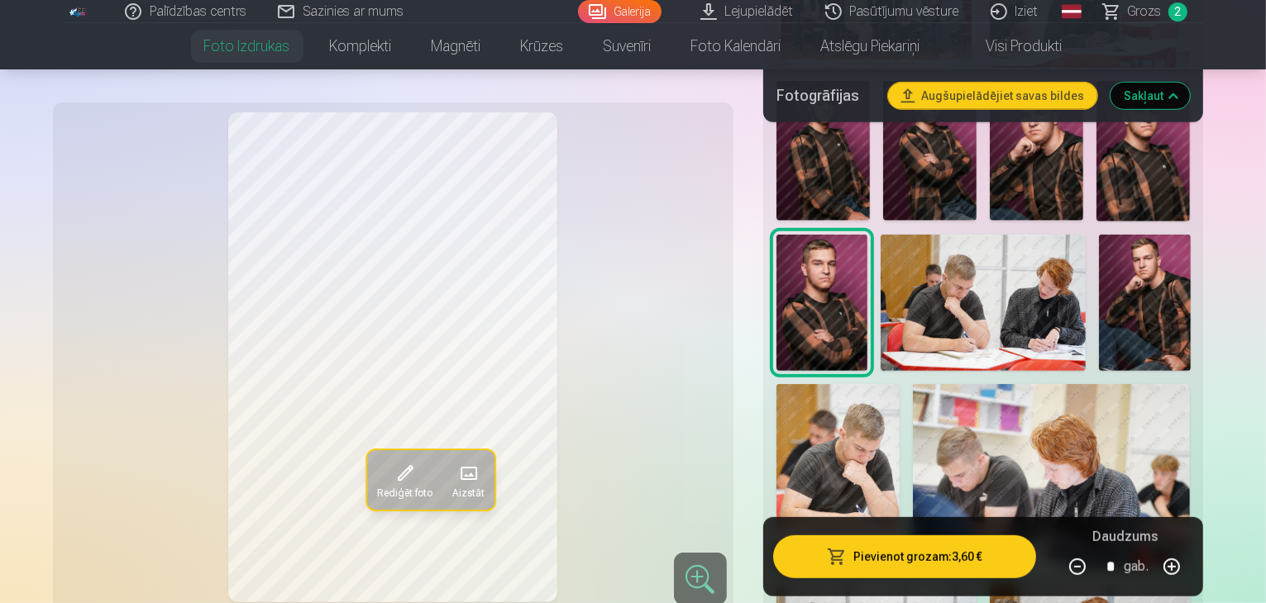
click at [899, 384] on img at bounding box center [837, 476] width 123 height 185
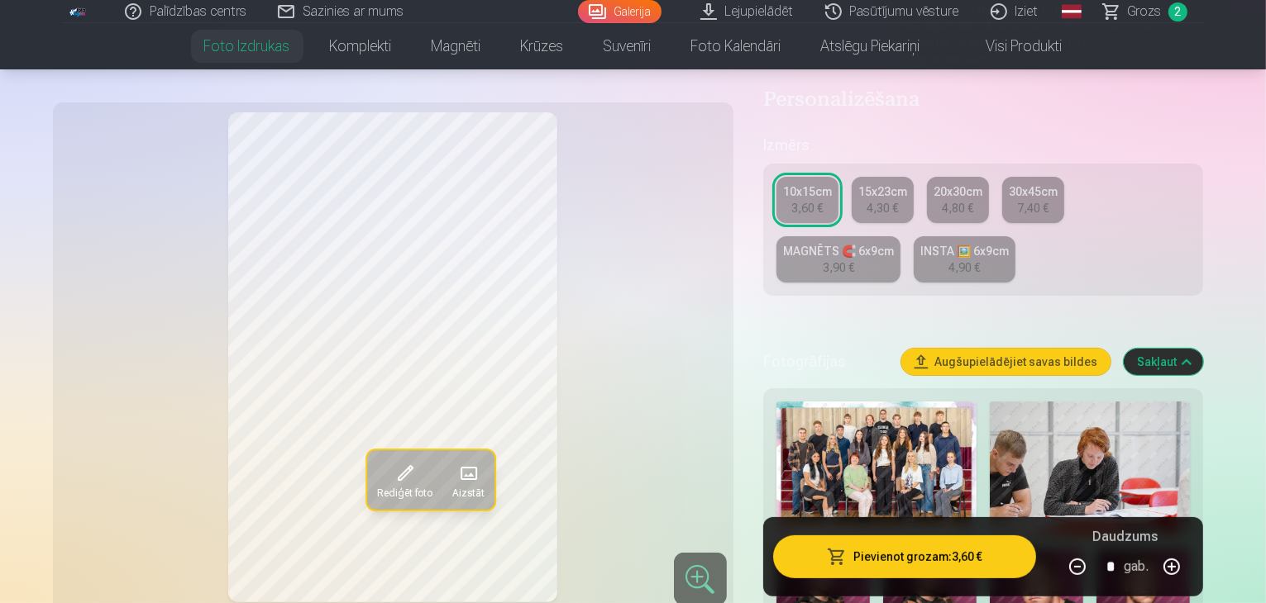
scroll to position [248, 0]
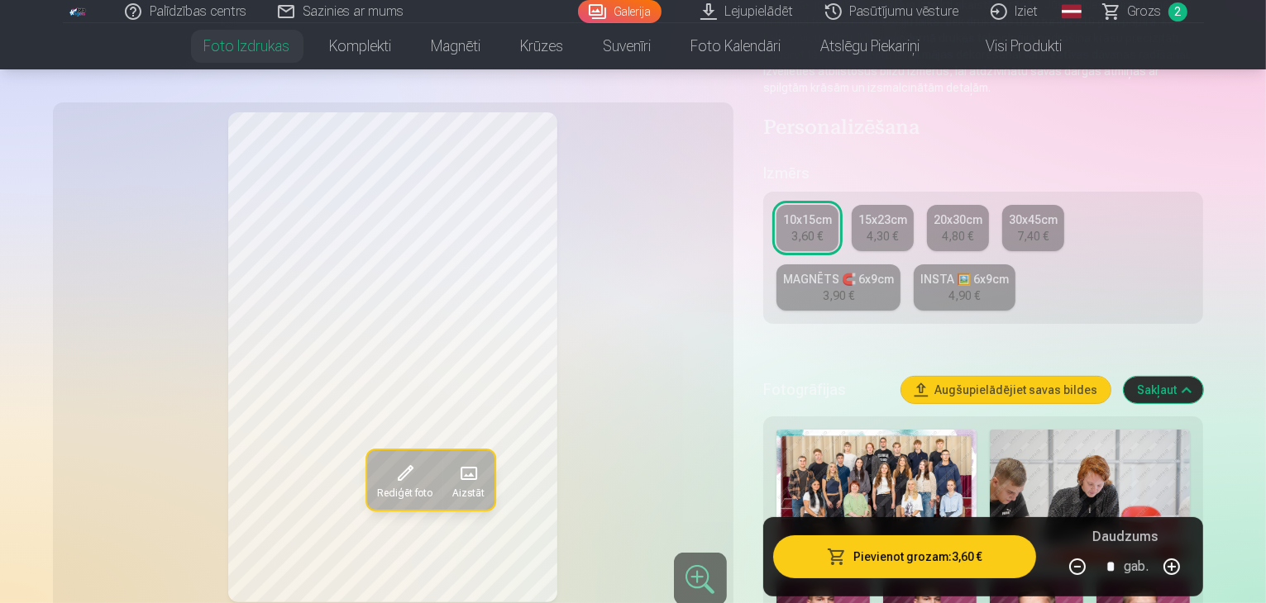
click at [920, 271] on div "INSTA 🖼️ 6x9cm" at bounding box center [964, 279] width 88 height 17
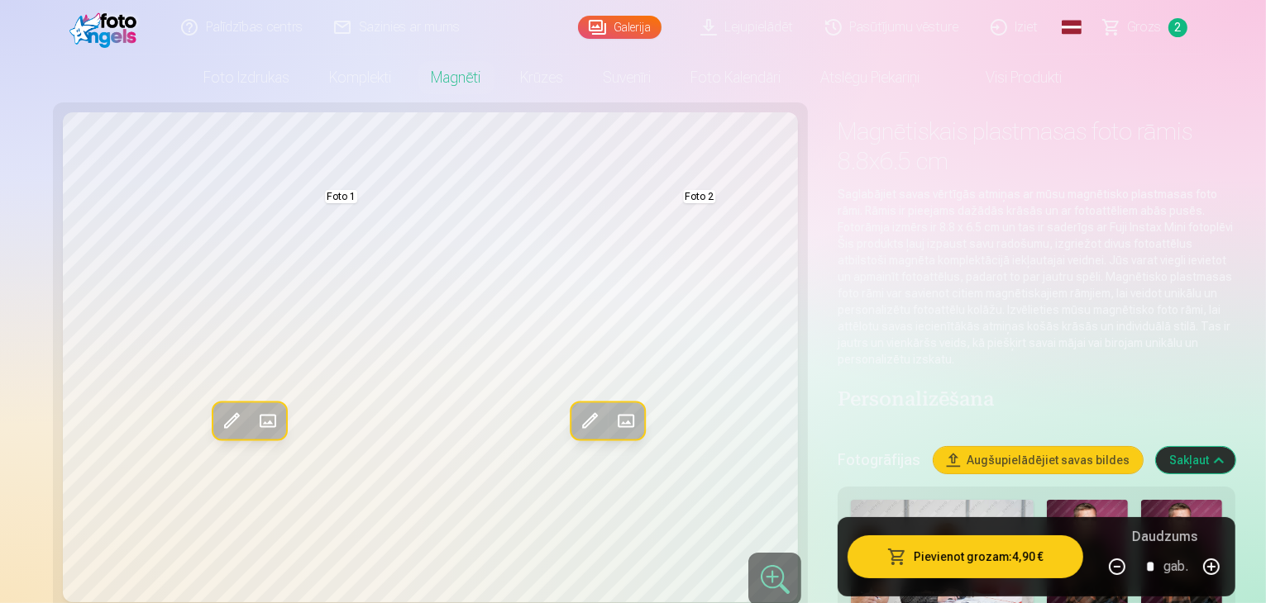
scroll to position [83, 0]
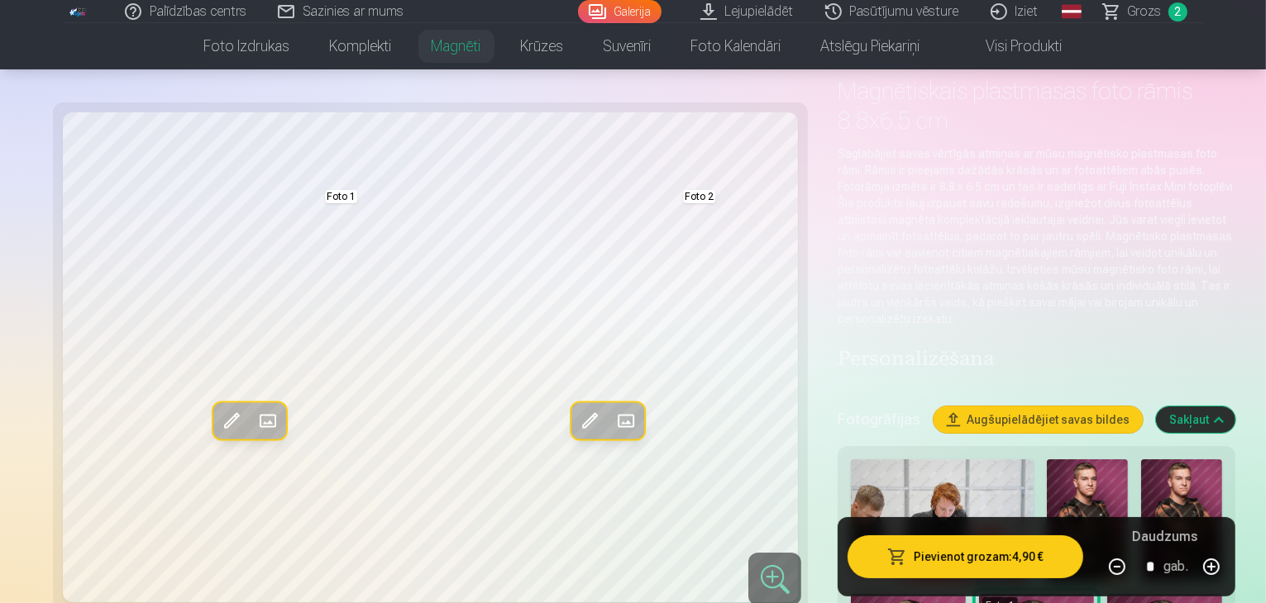
click at [1047, 465] on img at bounding box center [1087, 521] width 81 height 122
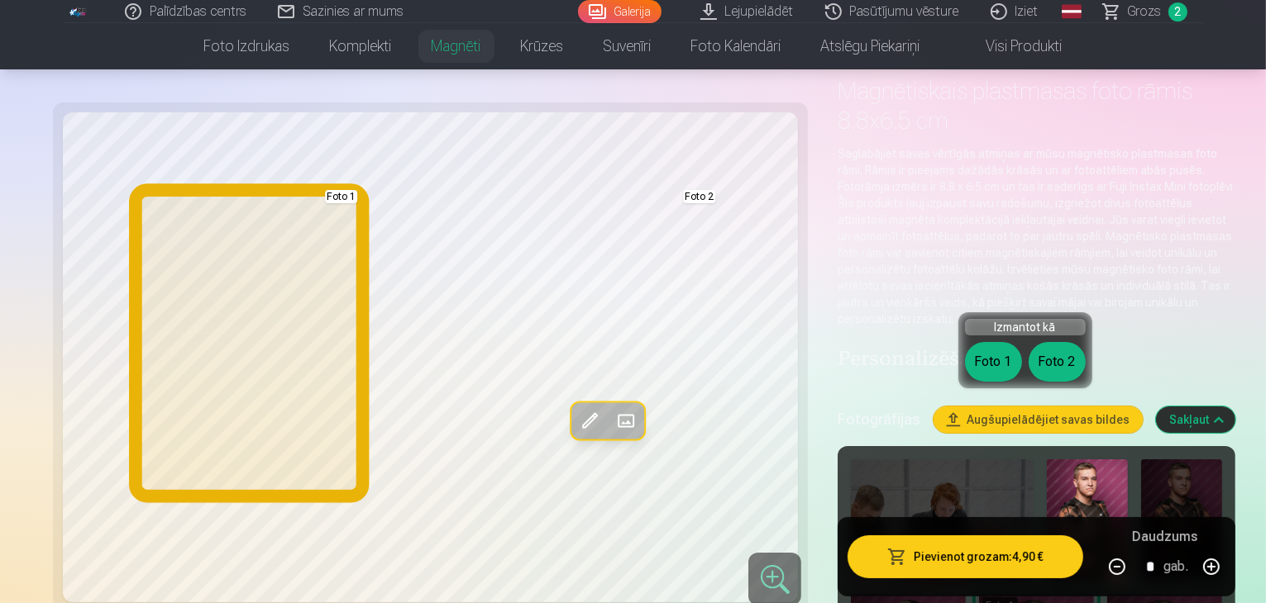
click at [998, 365] on button "Foto 1" at bounding box center [993, 362] width 57 height 40
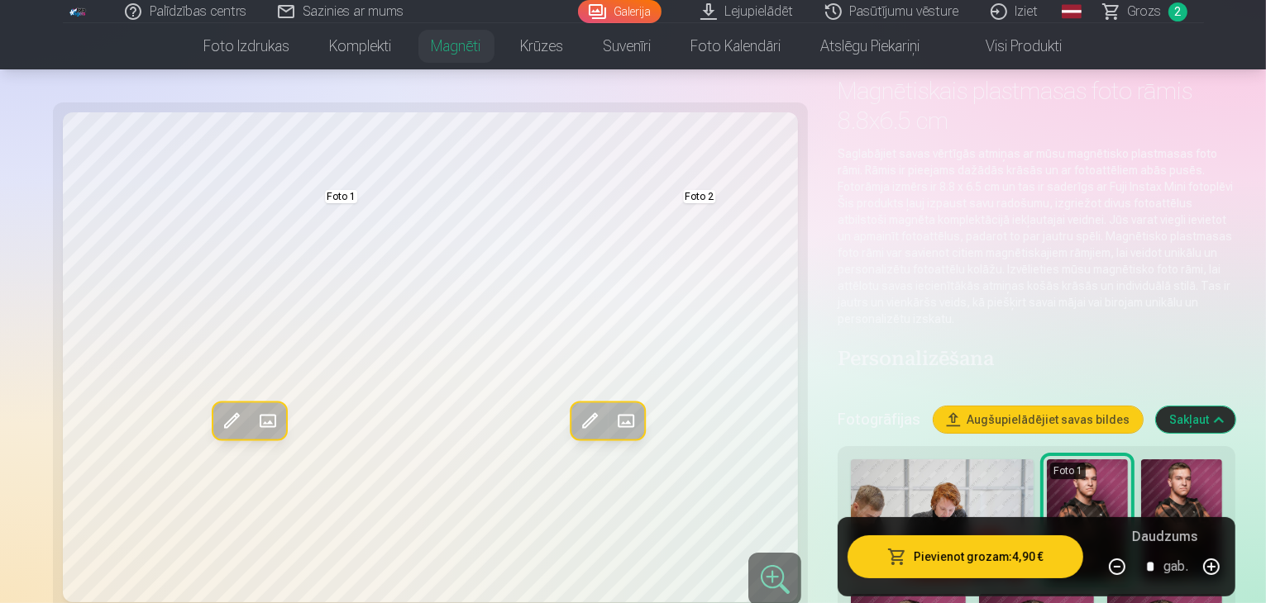
click at [1048, 470] on img at bounding box center [1087, 521] width 81 height 122
click at [1141, 460] on img at bounding box center [1181, 521] width 81 height 122
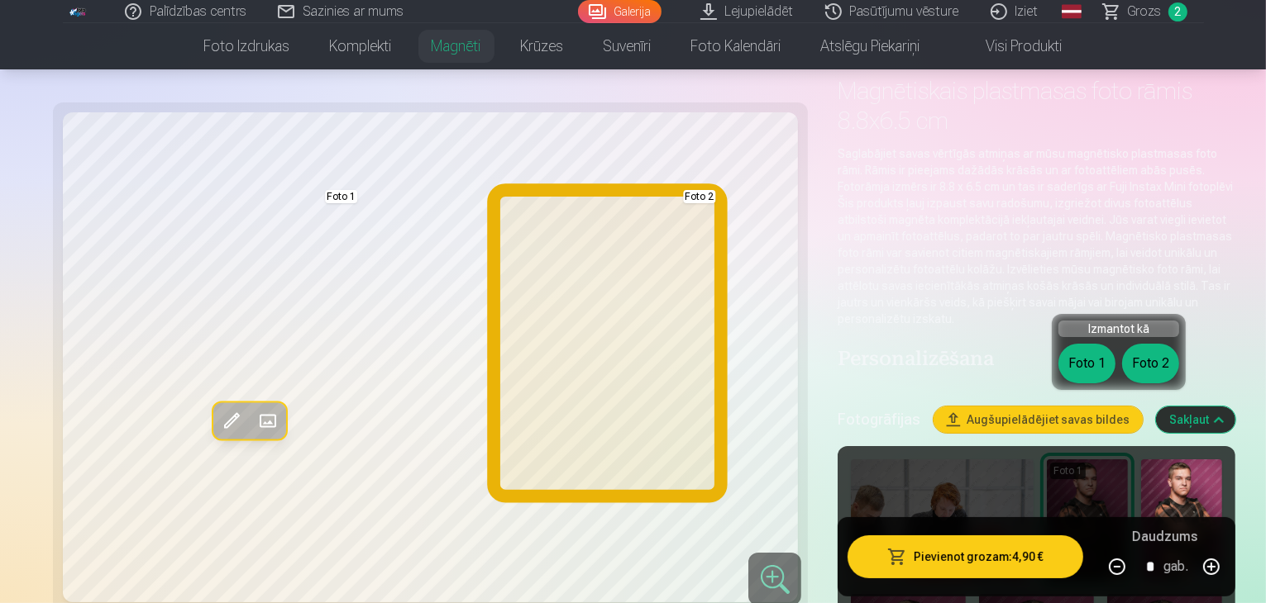
click at [1157, 362] on button "Foto 2" at bounding box center [1150, 364] width 57 height 40
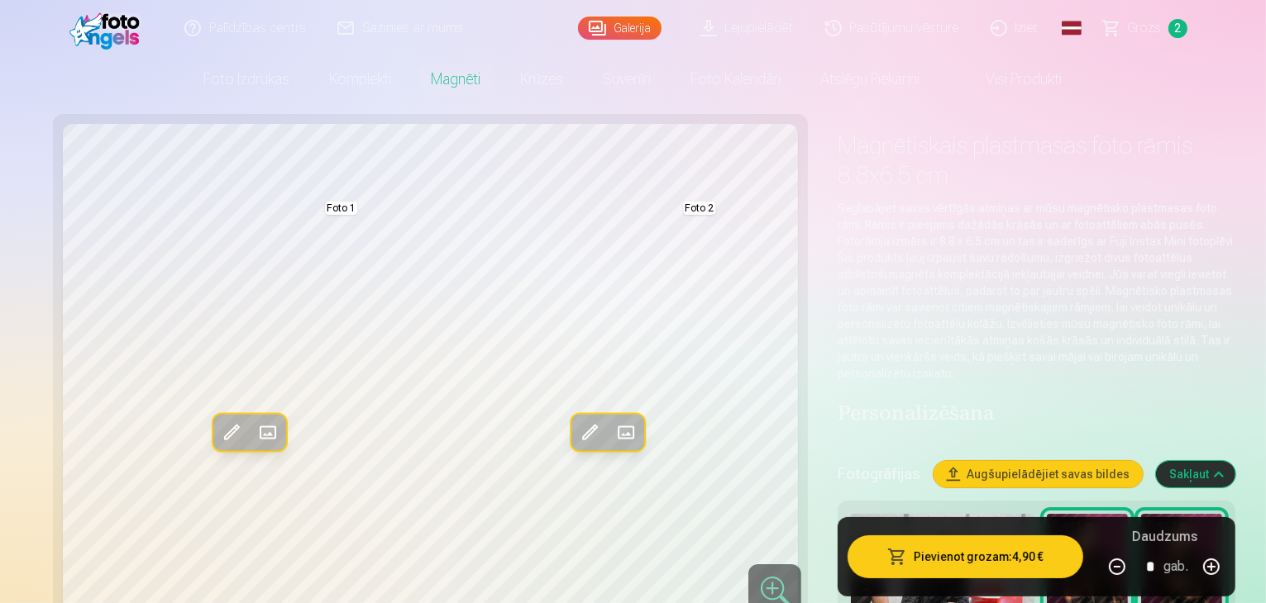
scroll to position [0, 0]
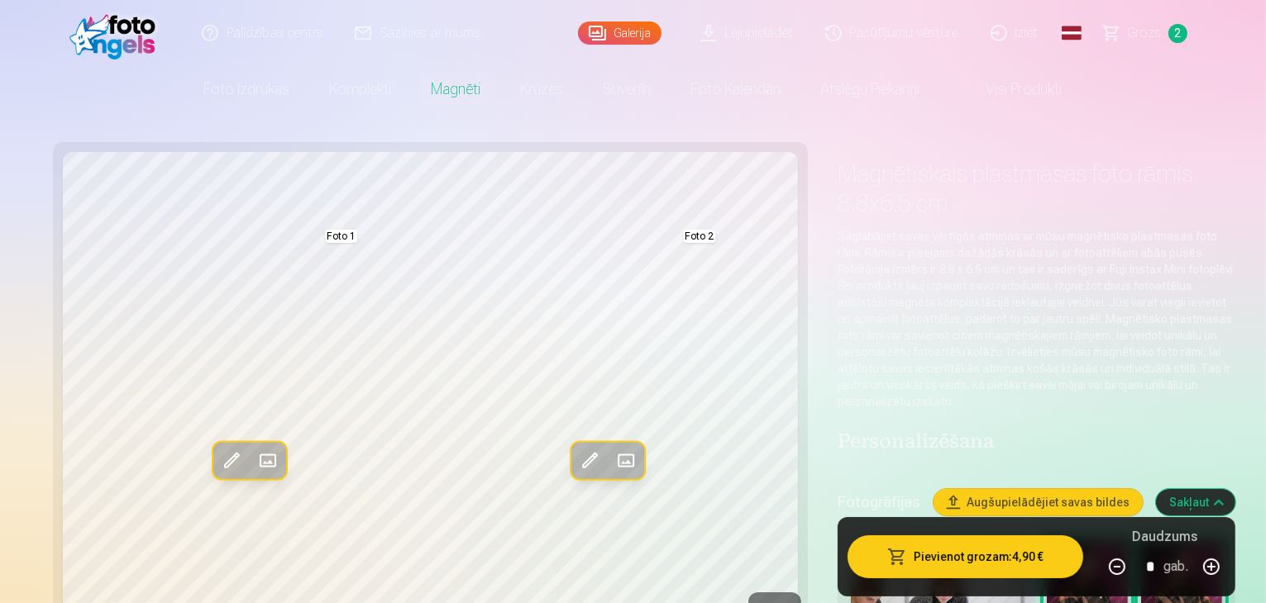
click at [1144, 32] on span "Grozs" at bounding box center [1145, 33] width 34 height 20
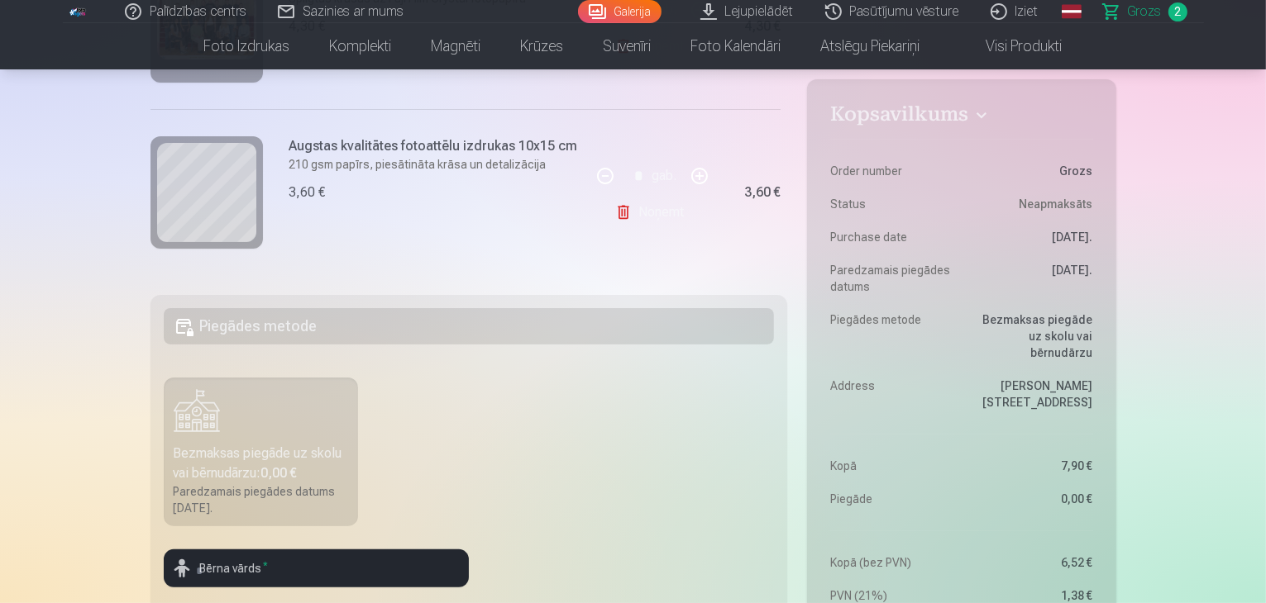
scroll to position [331, 0]
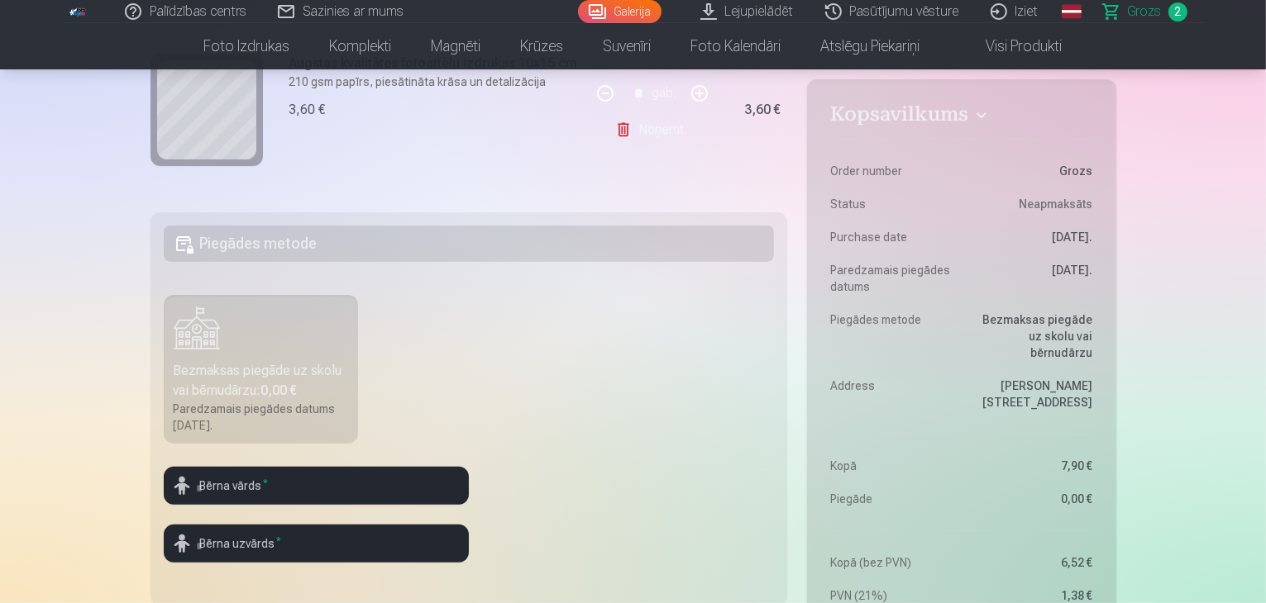
click at [309, 377] on div "Bezmaksas piegāde uz skolu vai bērnudārzu : 0,00 €" at bounding box center [261, 381] width 175 height 40
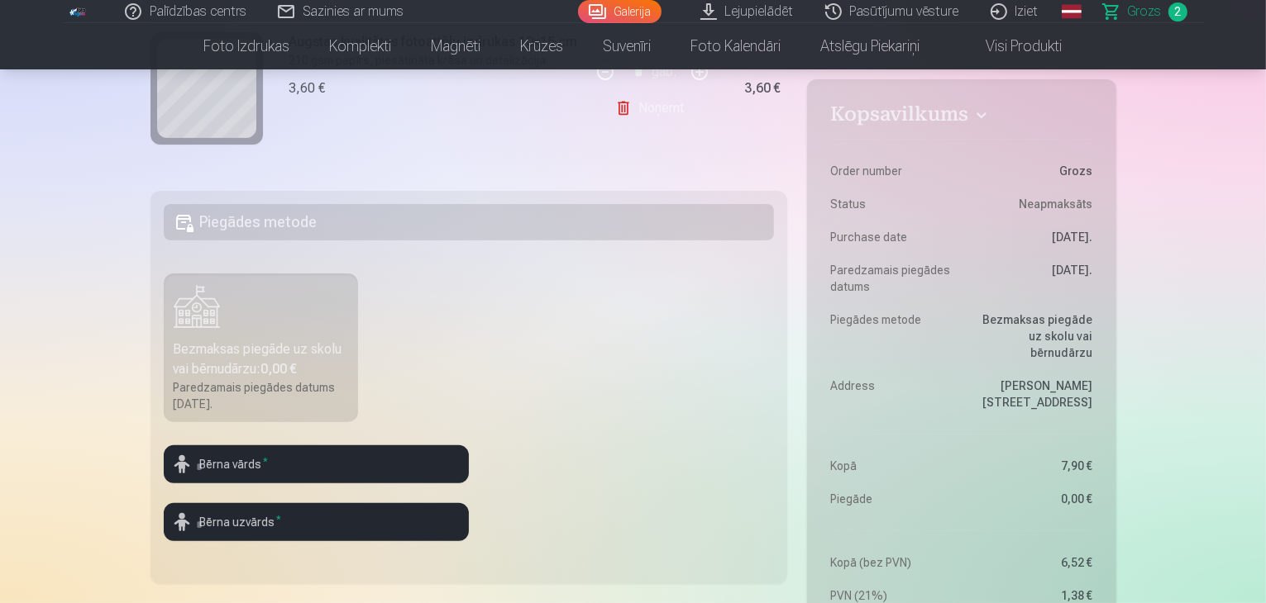
scroll to position [413, 0]
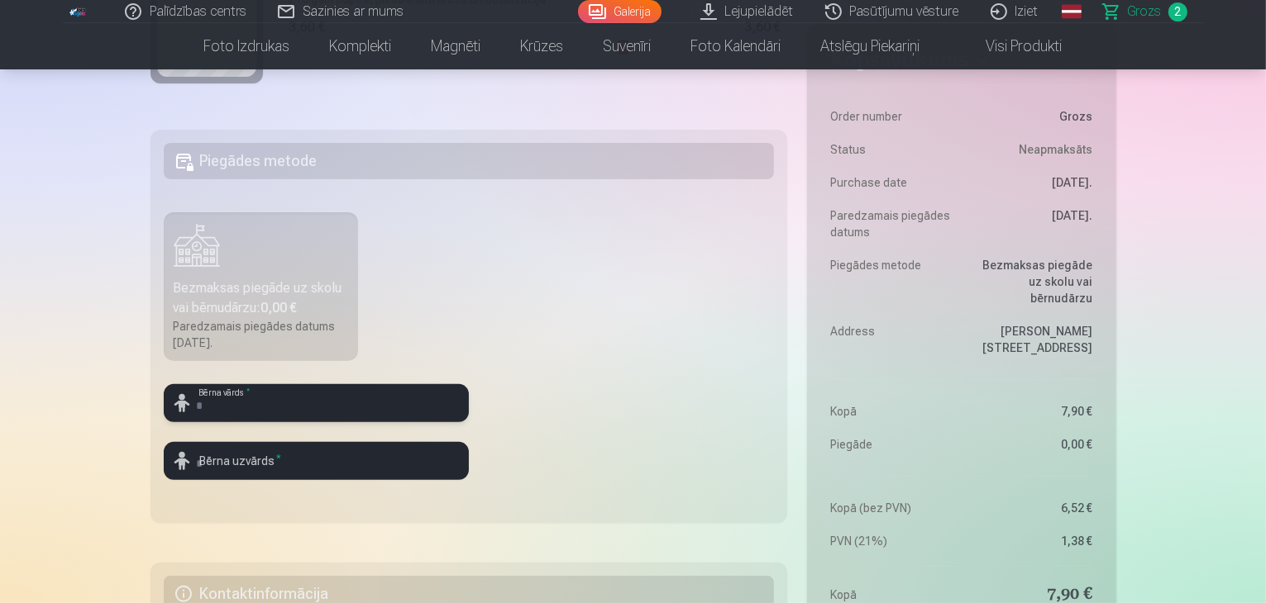
click at [419, 414] on input "text" at bounding box center [316, 403] width 305 height 38
type input "******"
click at [413, 460] on input "text" at bounding box center [316, 461] width 305 height 38
type input "********"
click at [609, 411] on fieldset "Piegādes metode Bezmaksas piegāde uz skolu vai bērnudārzu : 0,00 € Paredzamais …" at bounding box center [468, 327] width 637 height 394
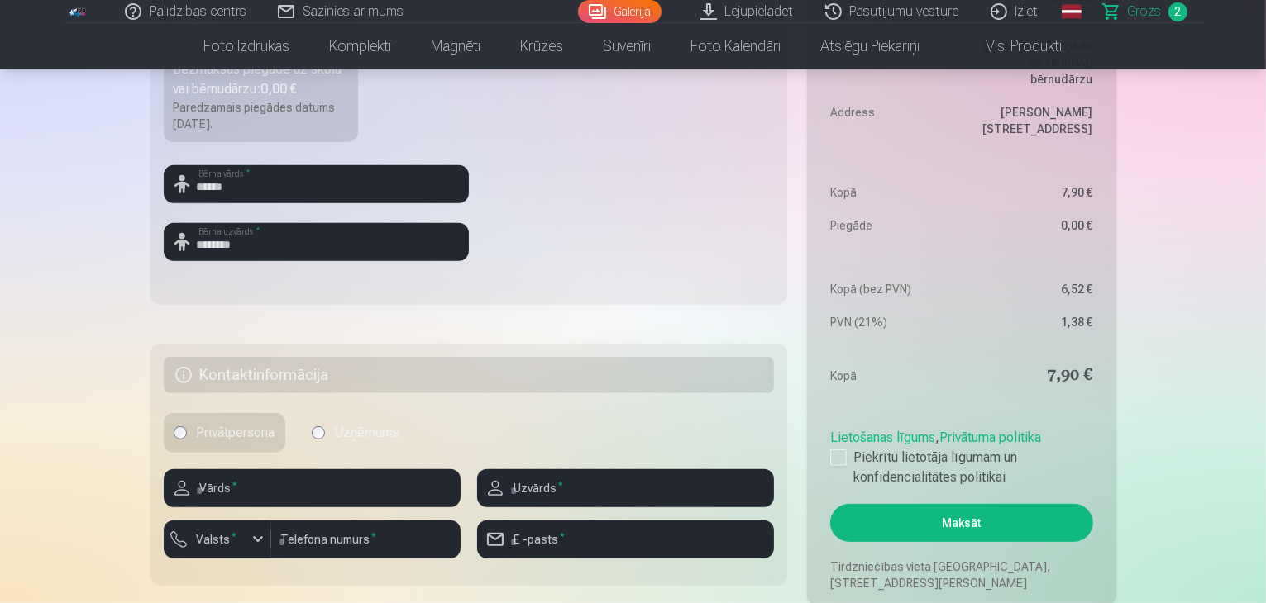
scroll to position [661, 0]
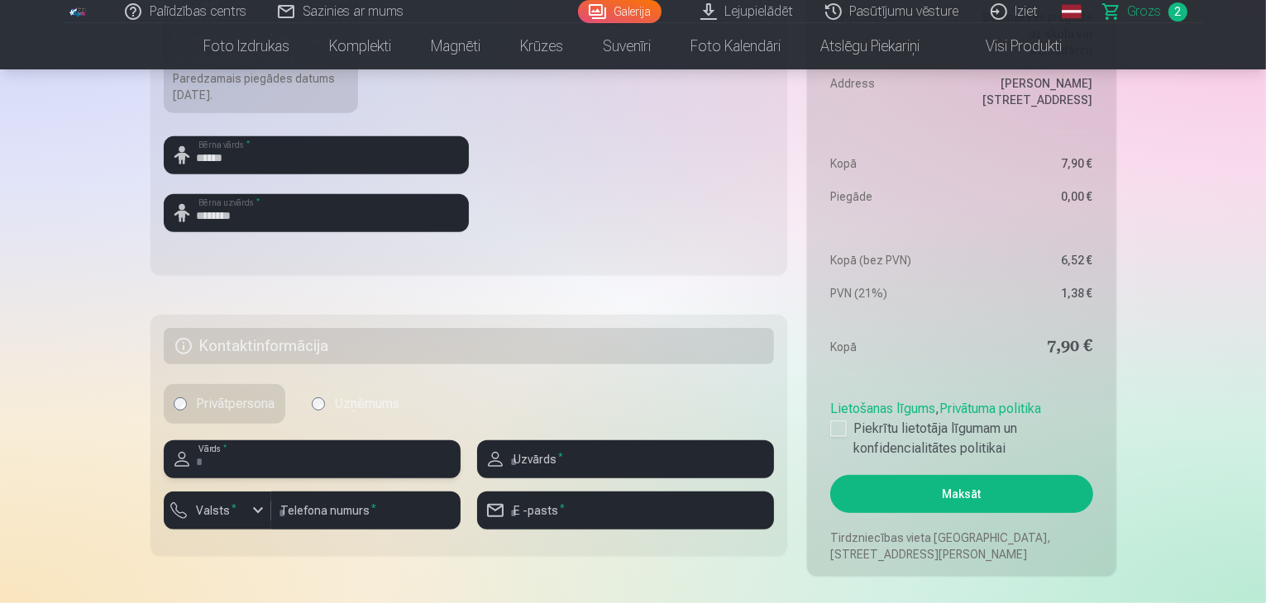
click at [267, 451] on input "text" at bounding box center [312, 460] width 297 height 38
type input "*****"
click at [614, 461] on input "text" at bounding box center [625, 460] width 297 height 38
type input "*******"
click at [337, 512] on input "number" at bounding box center [365, 511] width 189 height 38
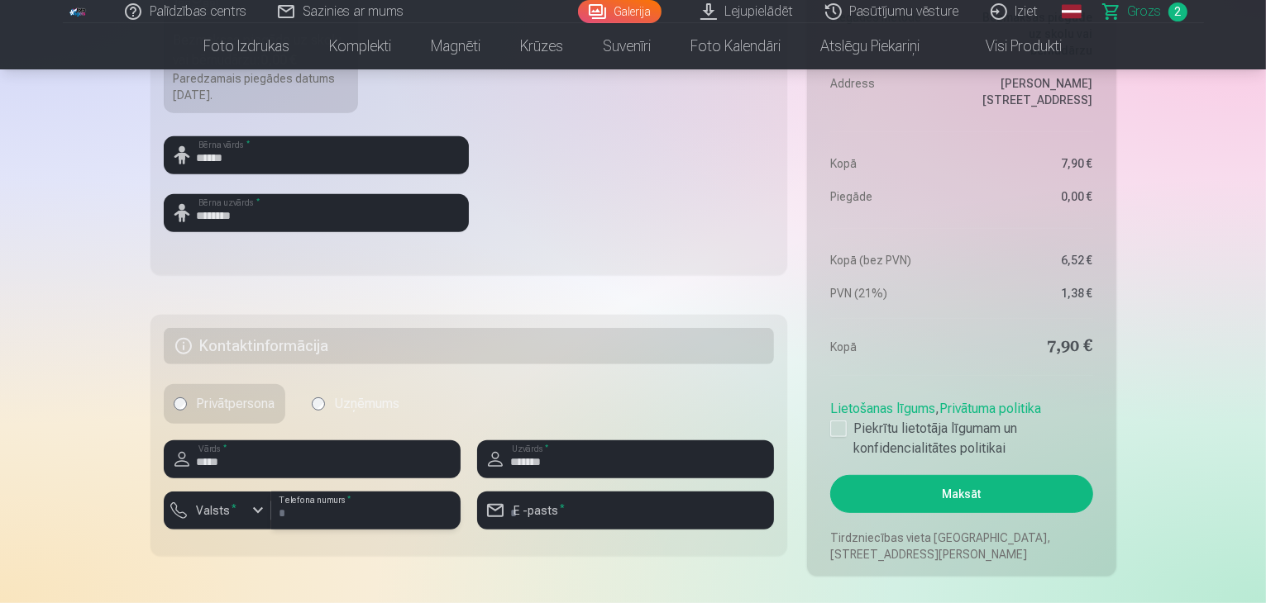
type input "********"
click at [220, 508] on label "Valsts *" at bounding box center [217, 511] width 54 height 17
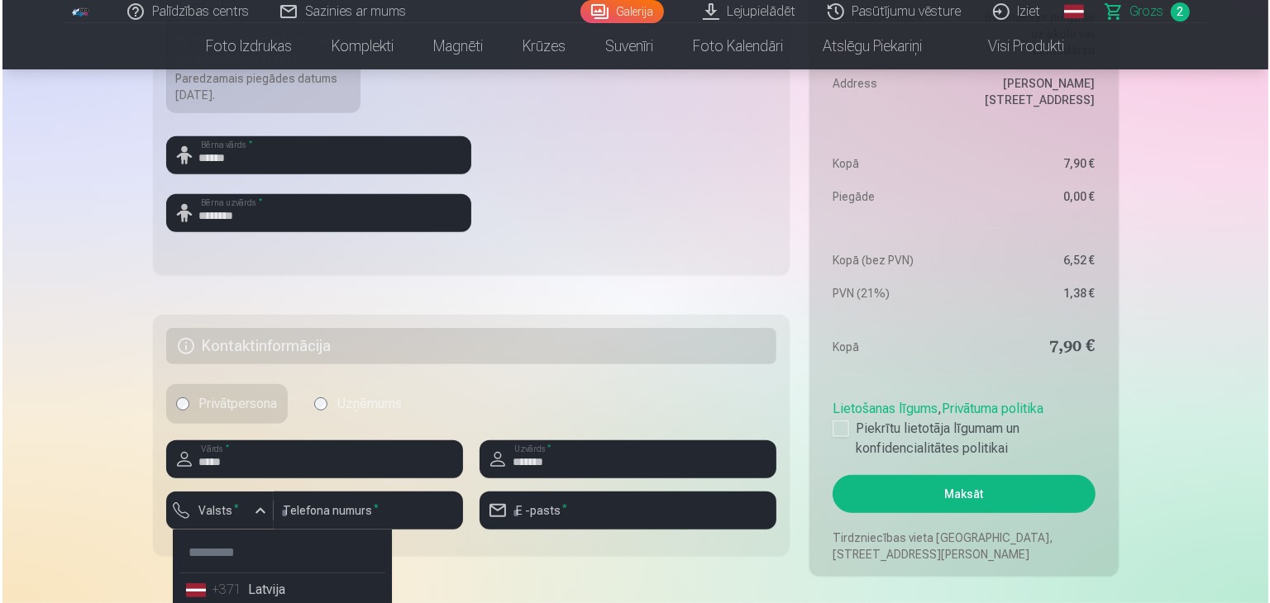
scroll to position [665, 0]
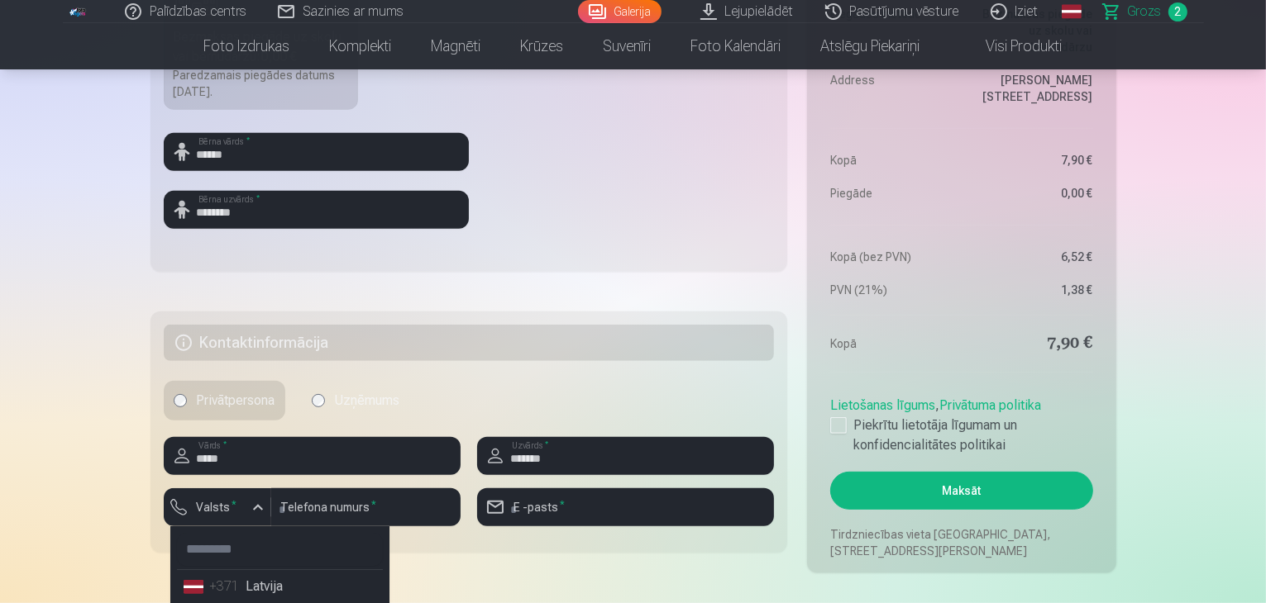
click at [262, 589] on li "+371 Latvija" at bounding box center [280, 586] width 206 height 33
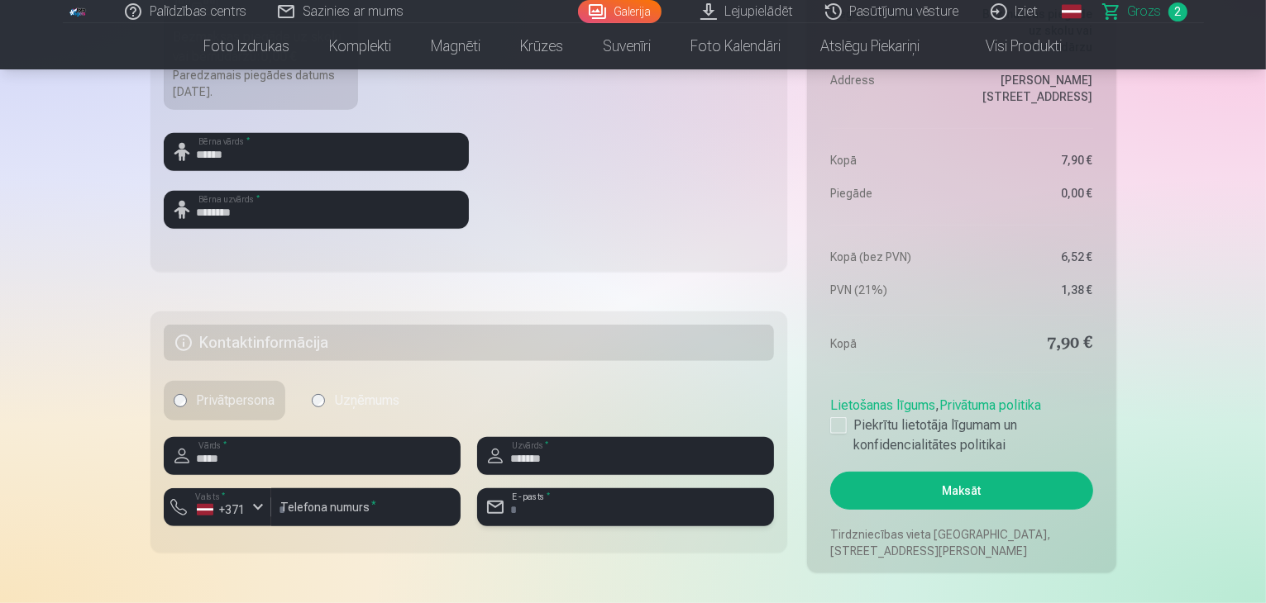
click at [621, 508] on input "email" at bounding box center [625, 508] width 297 height 38
type input "**********"
click at [838, 424] on div at bounding box center [838, 425] width 17 height 17
click at [926, 484] on button "Maksāt" at bounding box center [961, 491] width 262 height 38
